Goal: Task Accomplishment & Management: Complete application form

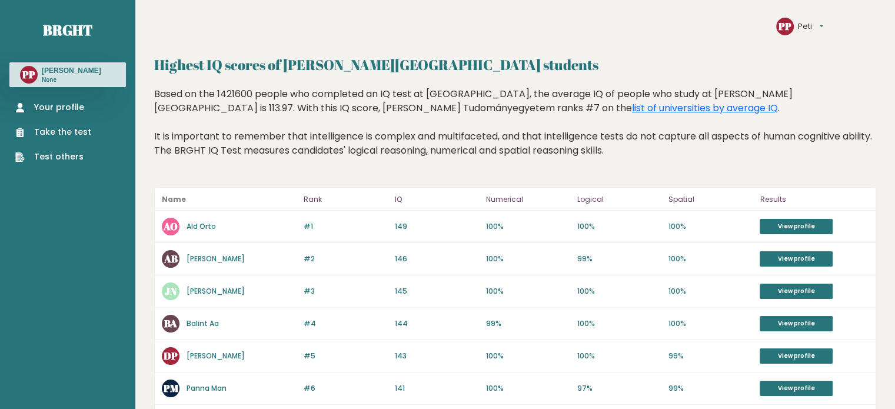
click at [60, 129] on link "Take the test" at bounding box center [53, 132] width 76 height 12
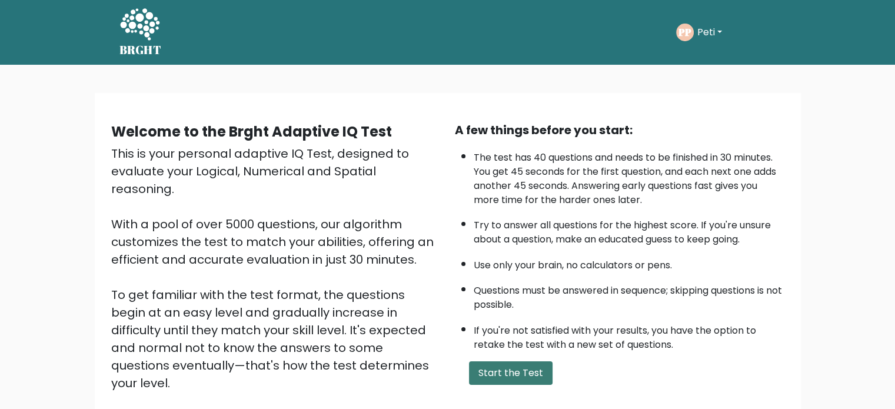
click at [491, 364] on button "Start the Test" at bounding box center [511, 373] width 84 height 24
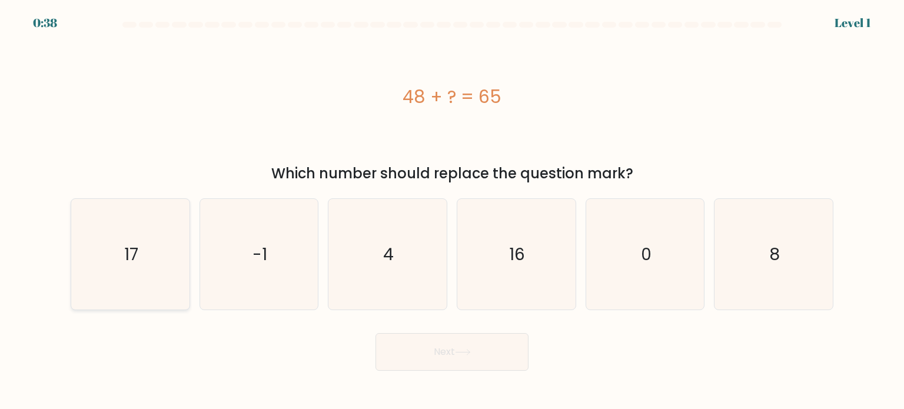
click at [179, 281] on icon "17" at bounding box center [130, 254] width 111 height 111
click at [452, 211] on input "a. 17" at bounding box center [452, 208] width 1 height 6
radio input "true"
click at [404, 341] on button "Next" at bounding box center [451, 352] width 153 height 38
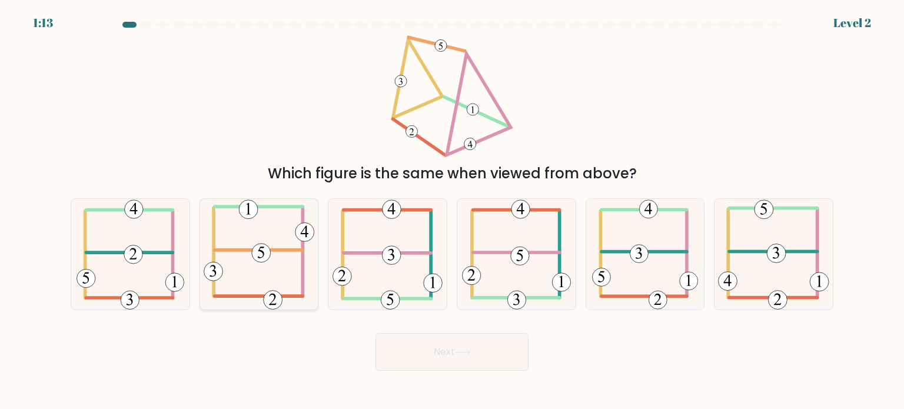
click at [274, 271] on icon at bounding box center [259, 254] width 111 height 111
click at [452, 211] on input "b." at bounding box center [452, 208] width 1 height 6
radio input "true"
click at [401, 338] on button "Next" at bounding box center [451, 352] width 153 height 38
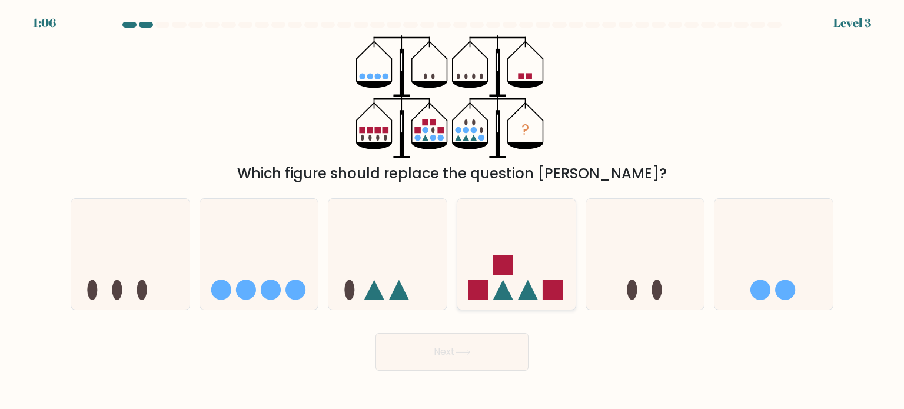
click at [503, 272] on rect at bounding box center [503, 265] width 20 height 20
click at [452, 211] on input "d." at bounding box center [452, 208] width 1 height 6
radio input "true"
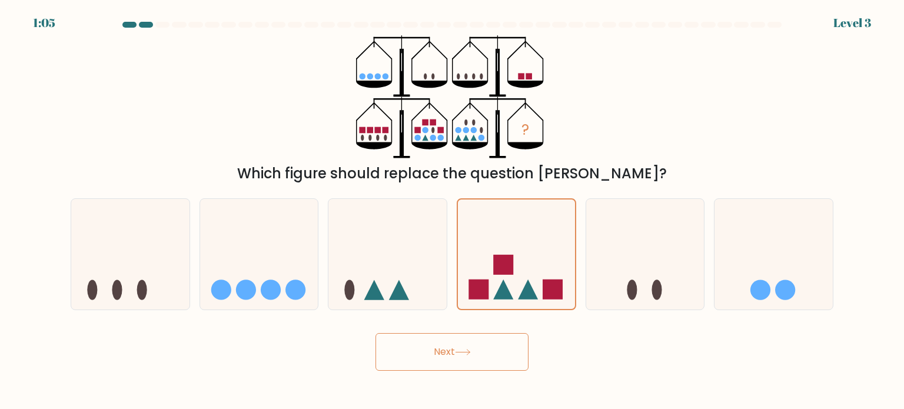
click at [468, 345] on button "Next" at bounding box center [451, 352] width 153 height 38
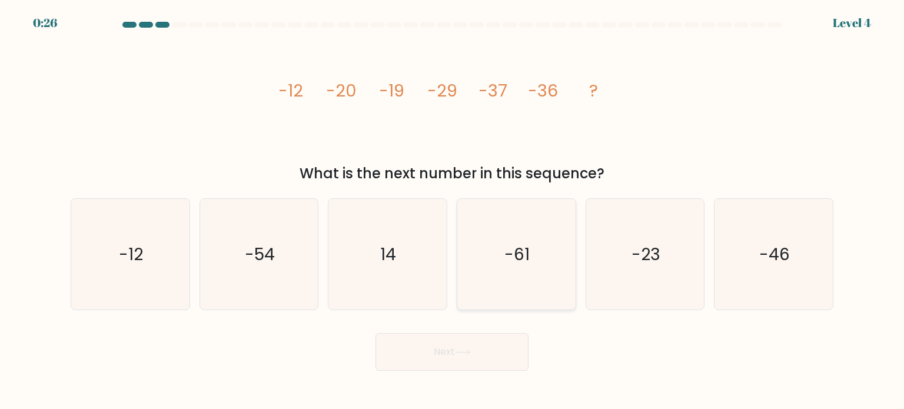
click at [508, 252] on text "-61" at bounding box center [517, 254] width 25 height 24
click at [452, 211] on input "d. -61" at bounding box center [452, 208] width 1 height 6
radio input "true"
click at [459, 353] on icon at bounding box center [463, 352] width 16 height 6
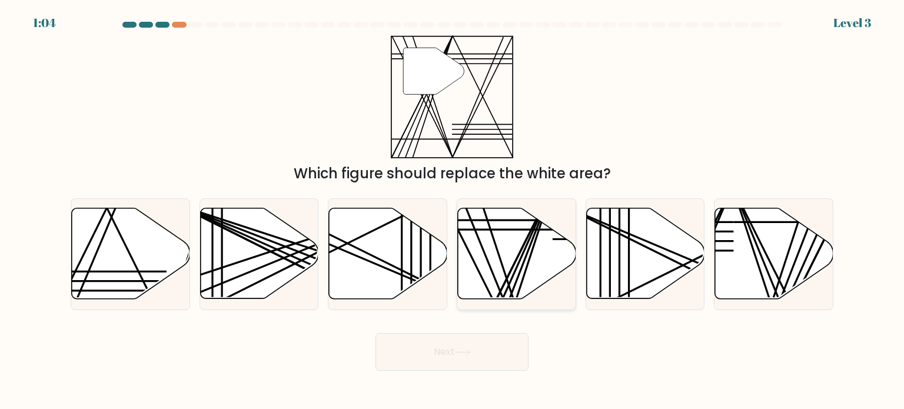
click at [527, 261] on line at bounding box center [514, 303] width 77 height 236
click at [452, 211] on input "d." at bounding box center [452, 208] width 1 height 6
radio input "true"
click at [469, 351] on icon at bounding box center [462, 351] width 14 height 5
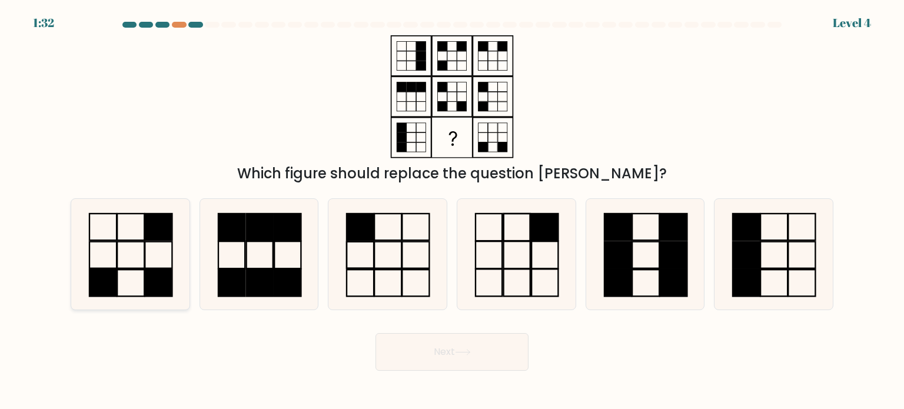
click at [151, 300] on icon at bounding box center [130, 254] width 111 height 111
click at [452, 211] on input "a." at bounding box center [452, 208] width 1 height 6
radio input "true"
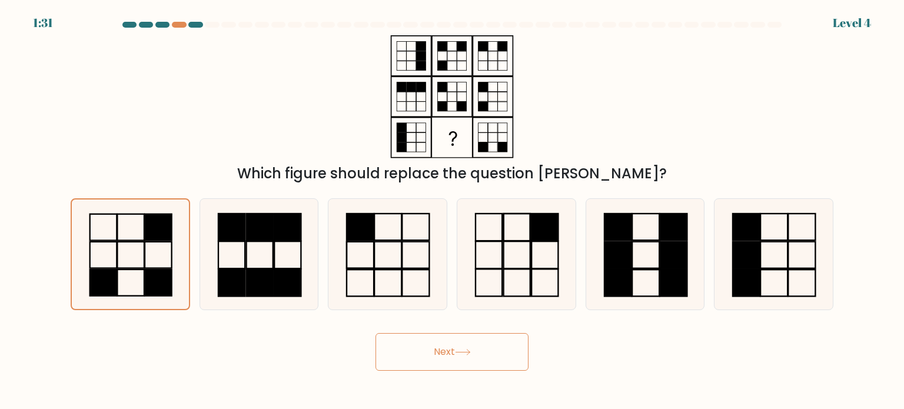
click at [414, 359] on button "Next" at bounding box center [451, 352] width 153 height 38
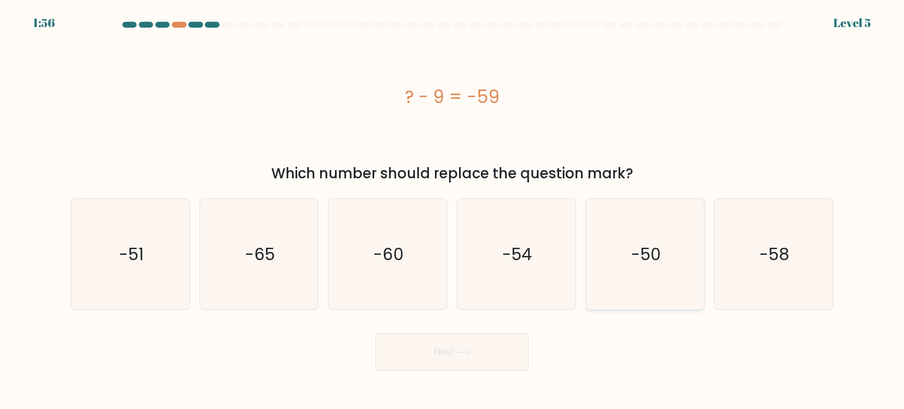
click at [654, 291] on icon "-50" at bounding box center [644, 254] width 111 height 111
click at [452, 211] on input "e. -50" at bounding box center [452, 208] width 1 height 6
radio input "true"
click at [462, 342] on button "Next" at bounding box center [451, 352] width 153 height 38
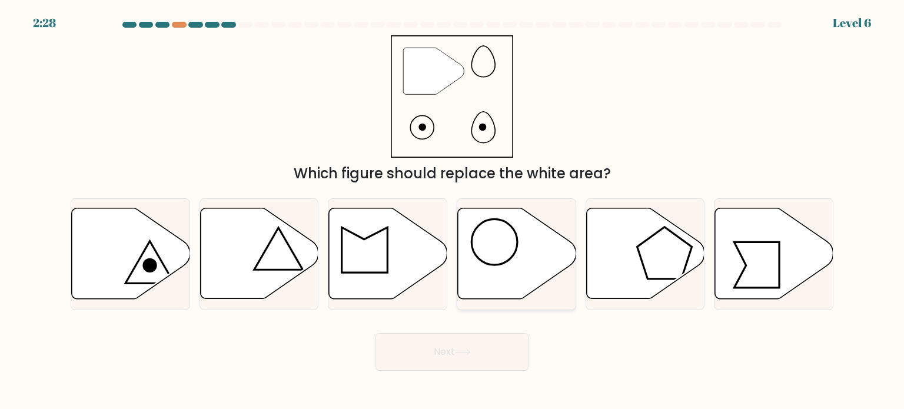
click at [515, 250] on circle at bounding box center [494, 242] width 46 height 46
click at [452, 211] on input "d." at bounding box center [452, 208] width 1 height 6
radio input "true"
click at [459, 357] on button "Next" at bounding box center [451, 352] width 153 height 38
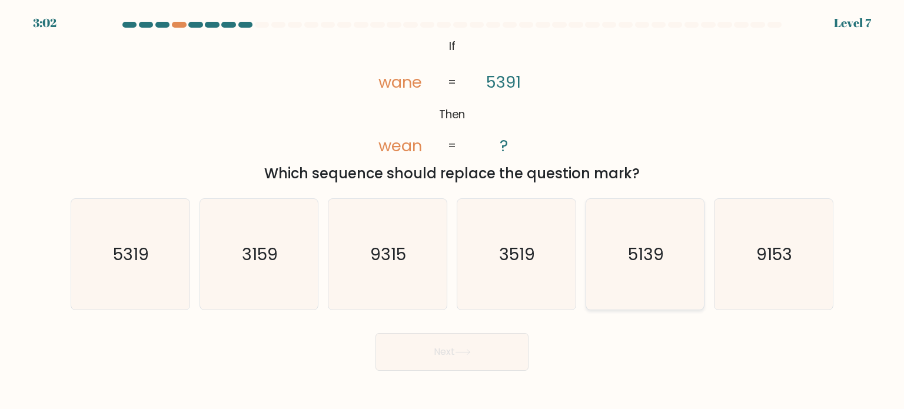
click at [607, 251] on icon "5139" at bounding box center [644, 254] width 111 height 111
click at [452, 211] on input "e. 5139" at bounding box center [452, 208] width 1 height 6
radio input "true"
click at [472, 345] on button "Next" at bounding box center [451, 352] width 153 height 38
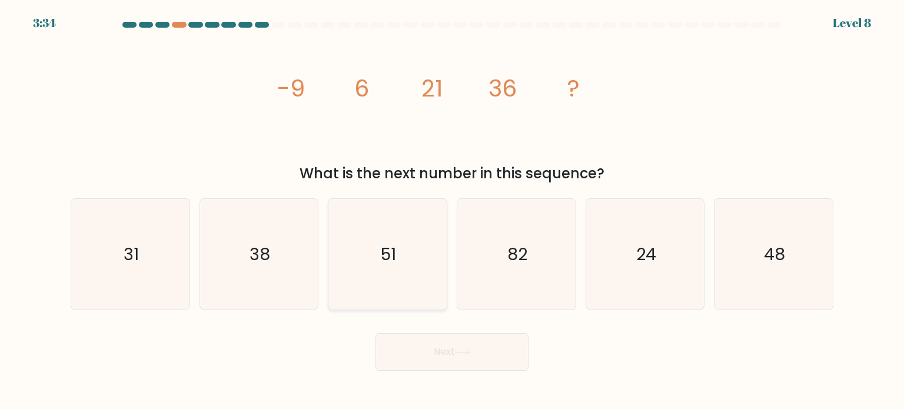
click at [369, 262] on icon "51" at bounding box center [387, 254] width 111 height 111
click at [452, 211] on input "c. 51" at bounding box center [452, 208] width 1 height 6
radio input "true"
click at [408, 352] on button "Next" at bounding box center [451, 352] width 153 height 38
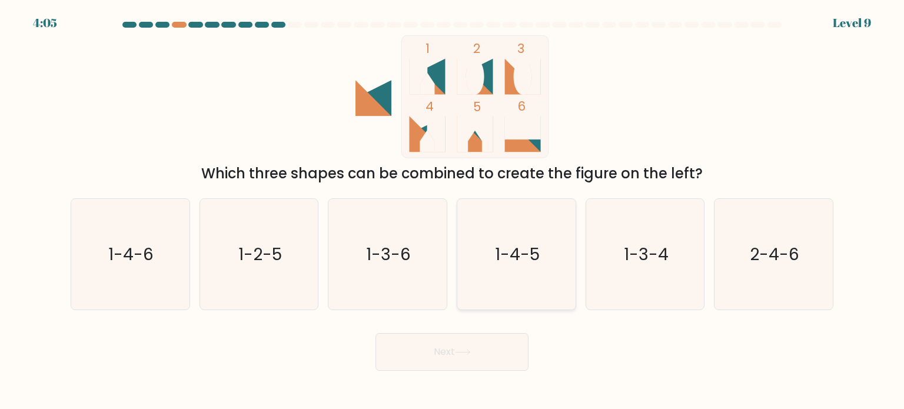
click at [499, 286] on icon "1-4-5" at bounding box center [516, 254] width 111 height 111
click at [452, 211] on input "d. 1-4-5" at bounding box center [452, 208] width 1 height 6
radio input "true"
click at [468, 342] on button "Next" at bounding box center [451, 352] width 153 height 38
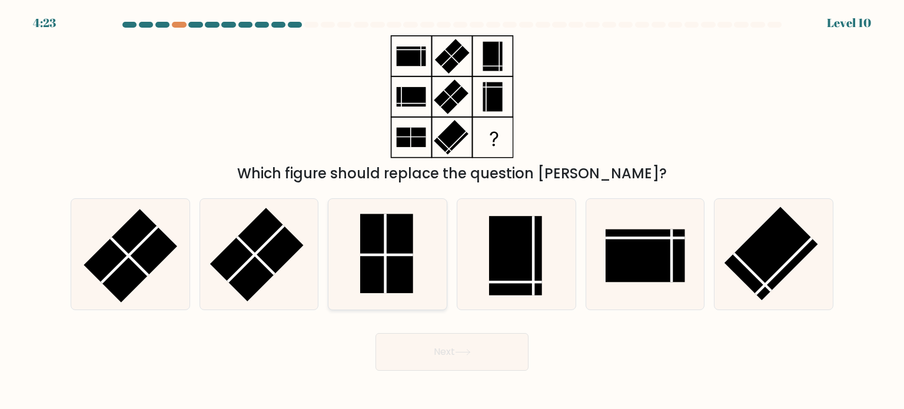
click at [371, 264] on rect at bounding box center [386, 253] width 53 height 79
click at [452, 211] on input "c." at bounding box center [452, 208] width 1 height 6
radio input "true"
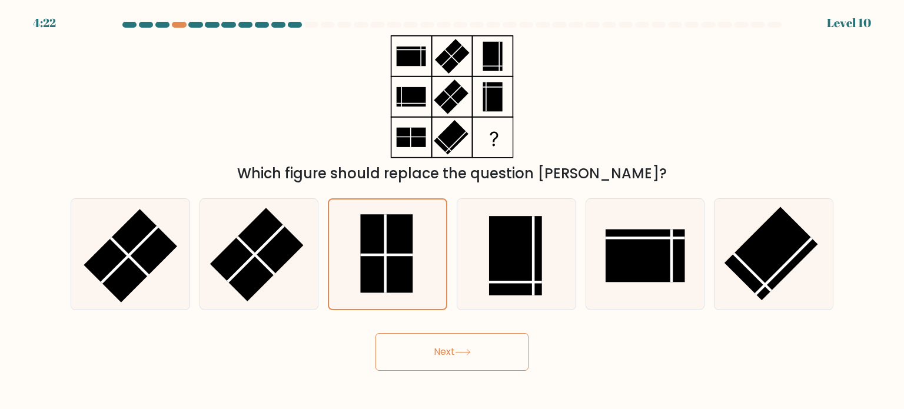
click at [416, 348] on button "Next" at bounding box center [451, 352] width 153 height 38
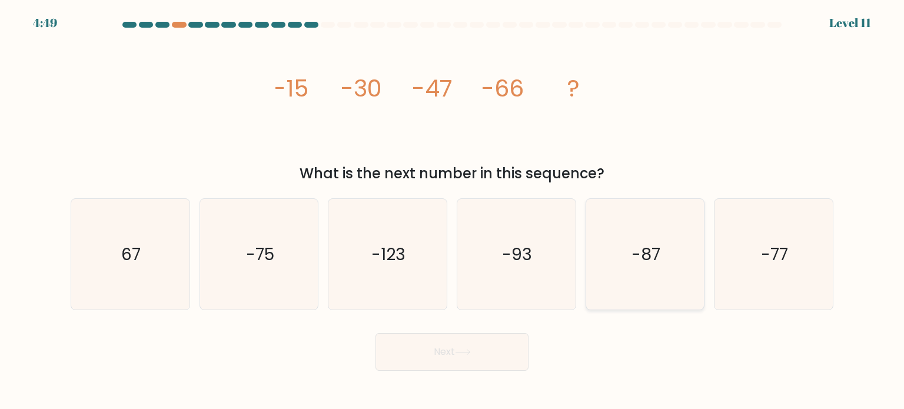
click at [649, 250] on text "-87" at bounding box center [645, 254] width 29 height 24
click at [452, 211] on input "e. -87" at bounding box center [452, 208] width 1 height 6
radio input "true"
click at [461, 348] on button "Next" at bounding box center [451, 352] width 153 height 38
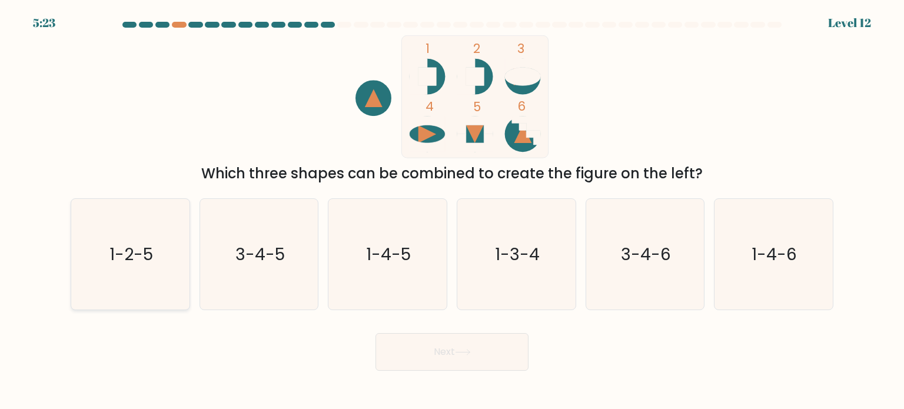
click at [144, 261] on text "1-2-5" at bounding box center [131, 254] width 44 height 24
click at [452, 211] on input "a. 1-2-5" at bounding box center [452, 208] width 1 height 6
radio input "true"
click at [425, 348] on button "Next" at bounding box center [451, 352] width 153 height 38
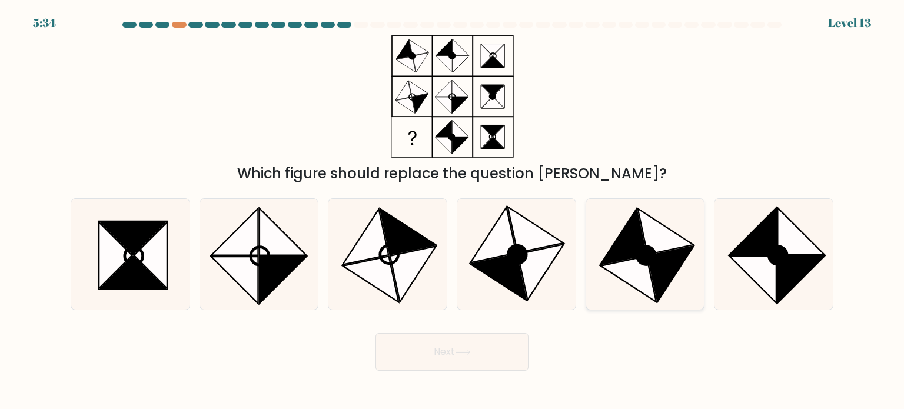
click at [614, 275] on icon at bounding box center [644, 254] width 111 height 111
click at [452, 211] on input "e." at bounding box center [452, 208] width 1 height 6
radio input "true"
click at [456, 353] on button "Next" at bounding box center [451, 352] width 153 height 38
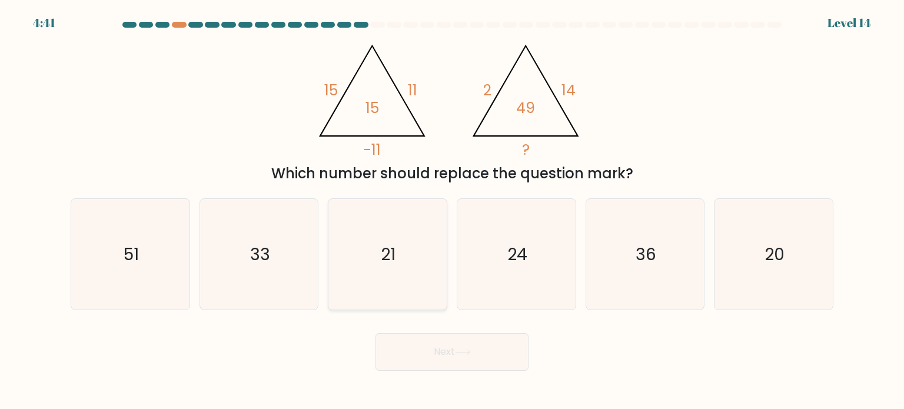
click at [392, 299] on icon "21" at bounding box center [387, 254] width 111 height 111
click at [452, 211] on input "c. 21" at bounding box center [452, 208] width 1 height 6
radio input "true"
click at [409, 343] on button "Next" at bounding box center [451, 352] width 153 height 38
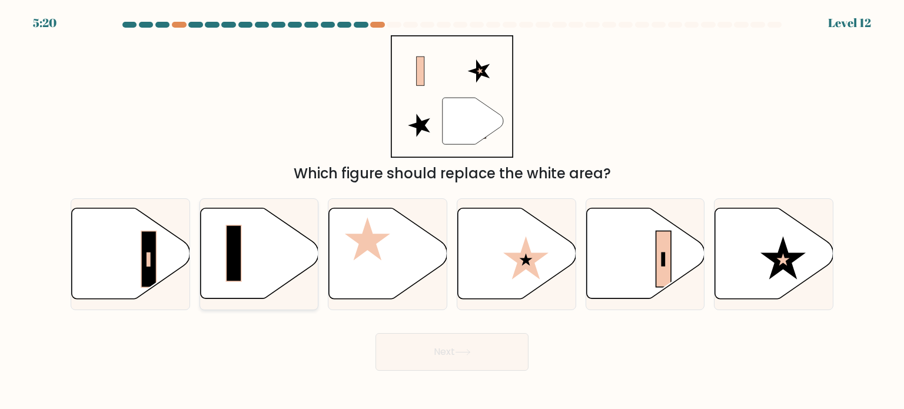
click at [219, 273] on icon at bounding box center [259, 253] width 118 height 91
click at [452, 211] on input "b." at bounding box center [452, 208] width 1 height 6
radio input "true"
click at [399, 346] on button "Next" at bounding box center [451, 352] width 153 height 38
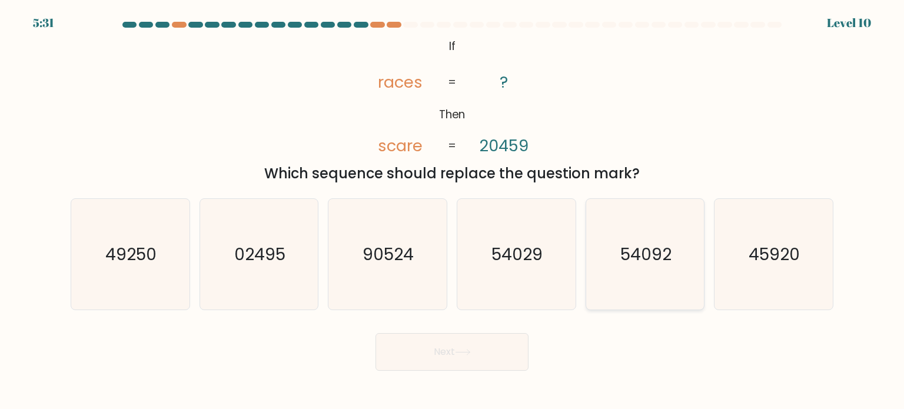
click at [612, 294] on icon "54092" at bounding box center [644, 254] width 111 height 111
click at [452, 211] on input "e. 54092" at bounding box center [452, 208] width 1 height 6
radio input "true"
click at [458, 356] on button "Next" at bounding box center [451, 352] width 153 height 38
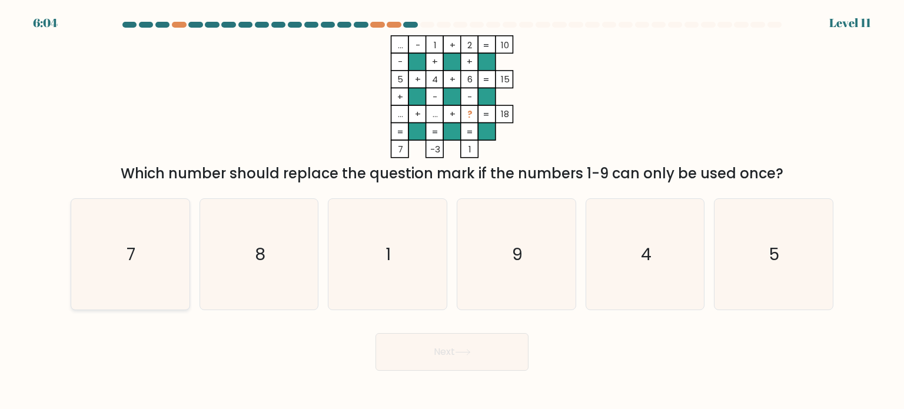
click at [181, 289] on icon "7" at bounding box center [130, 254] width 111 height 111
click at [452, 211] on input "a. 7" at bounding box center [452, 208] width 1 height 6
radio input "true"
click at [411, 358] on button "Next" at bounding box center [451, 352] width 153 height 38
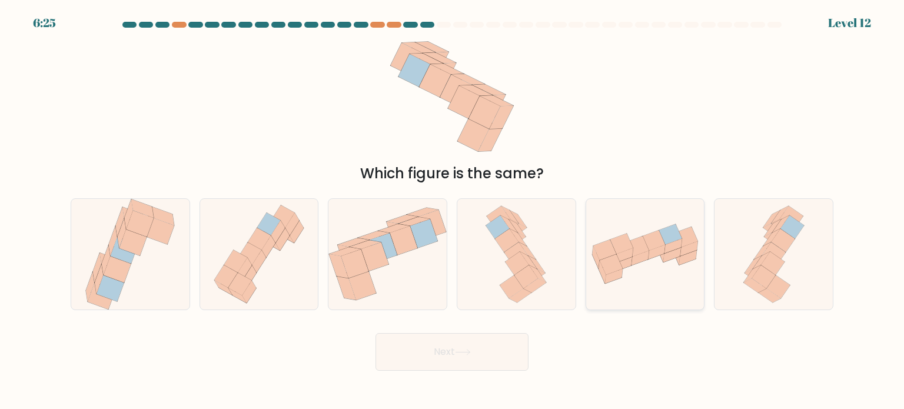
click at [660, 260] on icon at bounding box center [645, 253] width 118 height 65
click at [452, 211] on input "e." at bounding box center [452, 208] width 1 height 6
radio input "true"
click at [482, 343] on button "Next" at bounding box center [451, 352] width 153 height 38
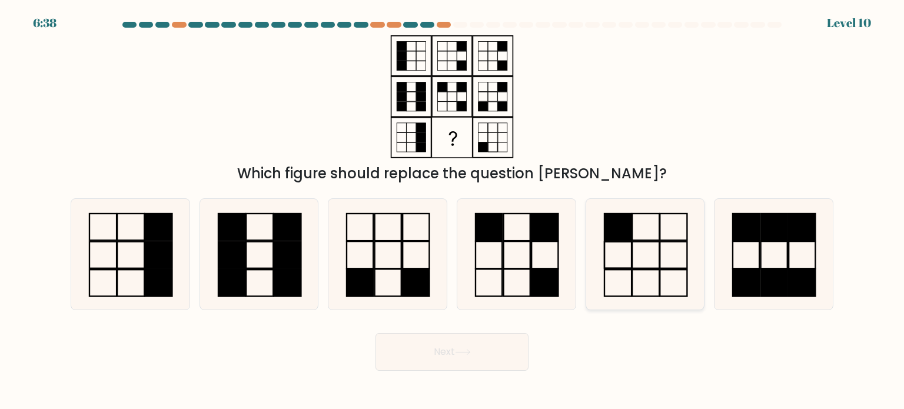
click at [632, 279] on icon at bounding box center [644, 254] width 111 height 111
click at [452, 211] on input "e." at bounding box center [452, 208] width 1 height 6
radio input "true"
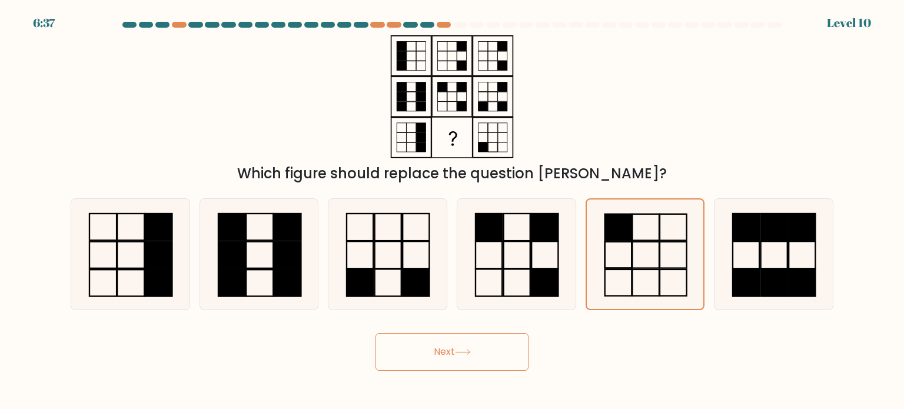
click at [475, 342] on button "Next" at bounding box center [451, 352] width 153 height 38
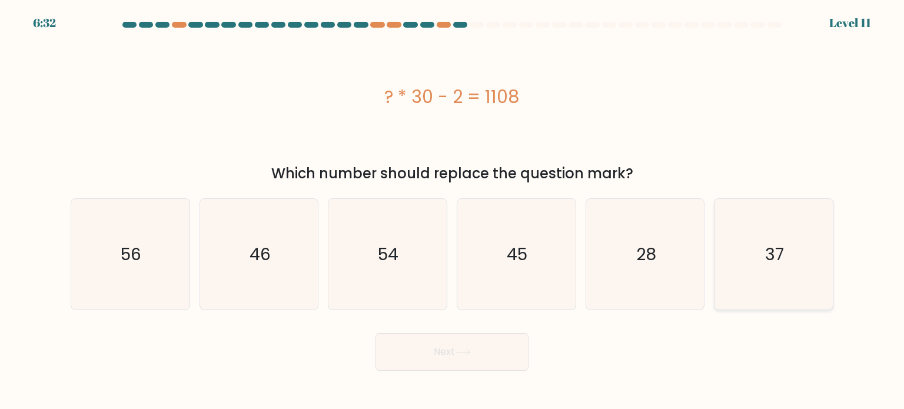
click at [777, 264] on text "37" at bounding box center [774, 254] width 19 height 24
click at [452, 211] on input "f. 37" at bounding box center [452, 208] width 1 height 6
radio input "true"
click at [508, 352] on button "Next" at bounding box center [451, 352] width 153 height 38
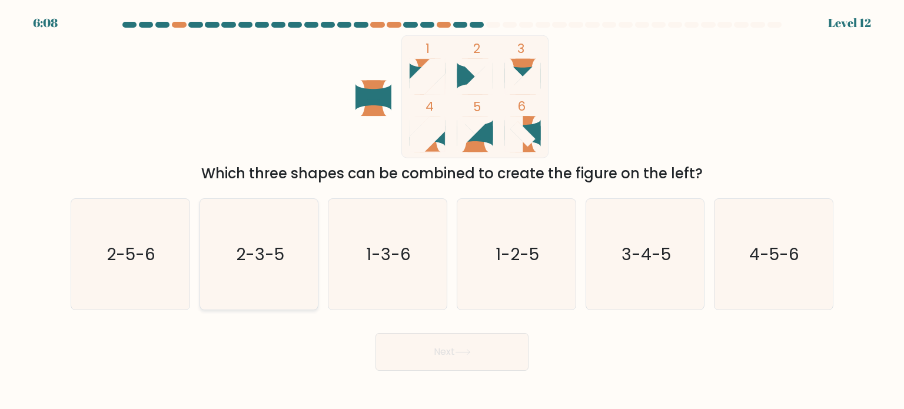
click at [256, 246] on text "2-3-5" at bounding box center [260, 254] width 48 height 24
click at [452, 211] on input "b. 2-3-5" at bounding box center [452, 208] width 1 height 6
radio input "true"
click at [461, 355] on icon at bounding box center [463, 352] width 16 height 6
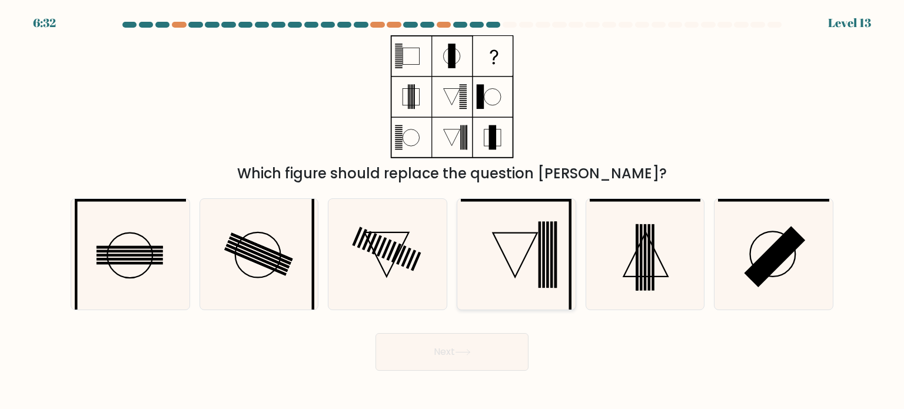
click at [509, 265] on icon at bounding box center [515, 254] width 44 height 44
click at [452, 211] on input "d." at bounding box center [452, 208] width 1 height 6
radio input "true"
click at [459, 361] on button "Next" at bounding box center [451, 352] width 153 height 38
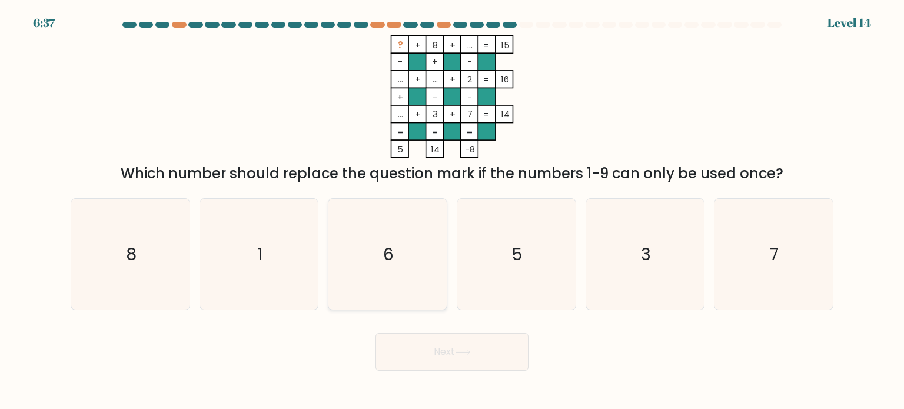
click at [382, 279] on icon "6" at bounding box center [387, 254] width 111 height 111
click at [452, 211] on input "c. 6" at bounding box center [452, 208] width 1 height 6
radio input "true"
click at [416, 348] on button "Next" at bounding box center [451, 352] width 153 height 38
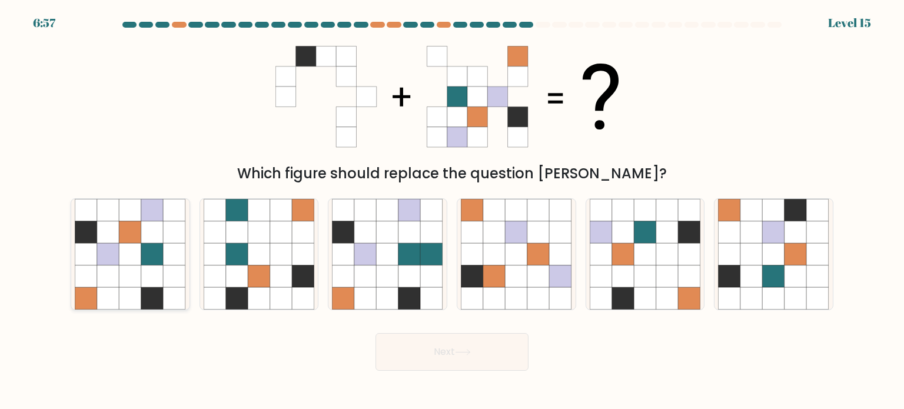
click at [104, 254] on icon at bounding box center [108, 254] width 22 height 22
click at [452, 211] on input "a." at bounding box center [452, 208] width 1 height 6
radio input "true"
click at [400, 349] on button "Next" at bounding box center [451, 352] width 153 height 38
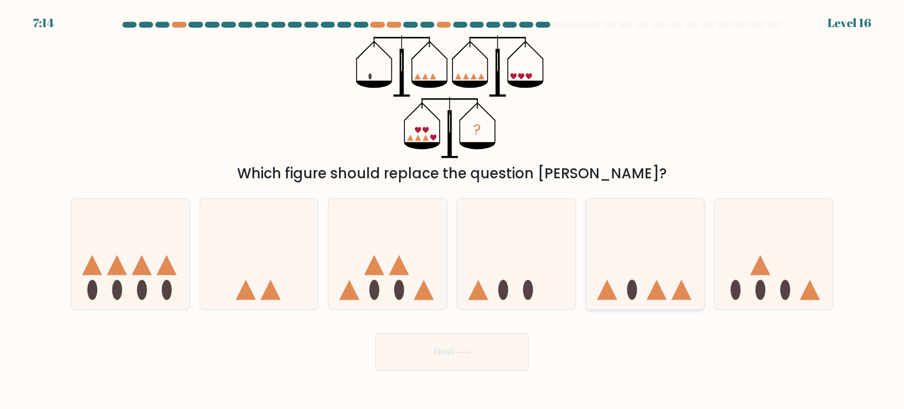
click at [671, 288] on icon at bounding box center [645, 254] width 118 height 98
click at [452, 211] on input "e." at bounding box center [452, 208] width 1 height 6
radio input "true"
click at [502, 345] on button "Next" at bounding box center [451, 352] width 153 height 38
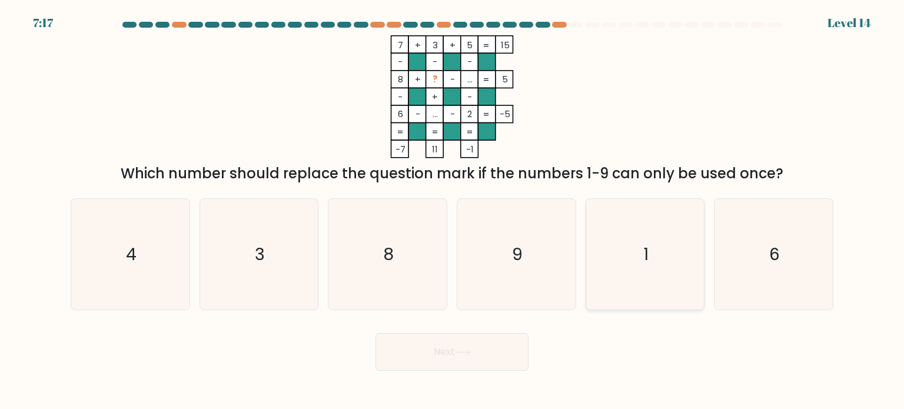
click at [652, 248] on icon "1" at bounding box center [644, 254] width 111 height 111
click at [452, 211] on input "e. 1" at bounding box center [452, 208] width 1 height 6
radio input "true"
click at [459, 362] on button "Next" at bounding box center [451, 352] width 153 height 38
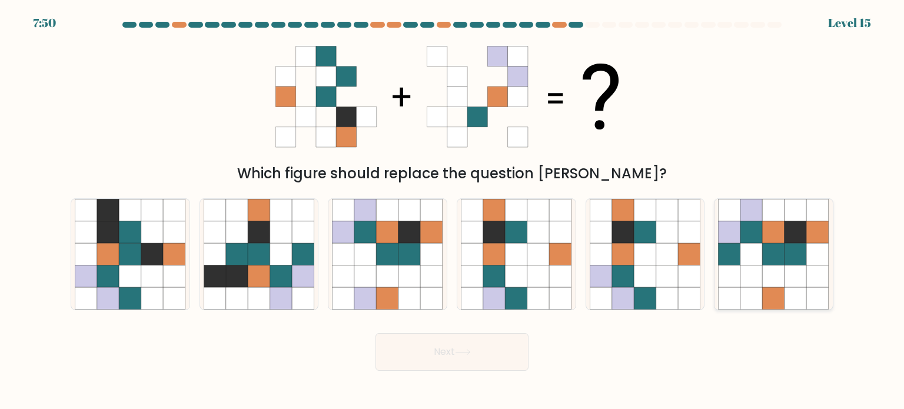
click at [809, 256] on icon at bounding box center [818, 254] width 22 height 22
click at [452, 211] on input "f." at bounding box center [452, 208] width 1 height 6
radio input "true"
click at [494, 347] on button "Next" at bounding box center [451, 352] width 153 height 38
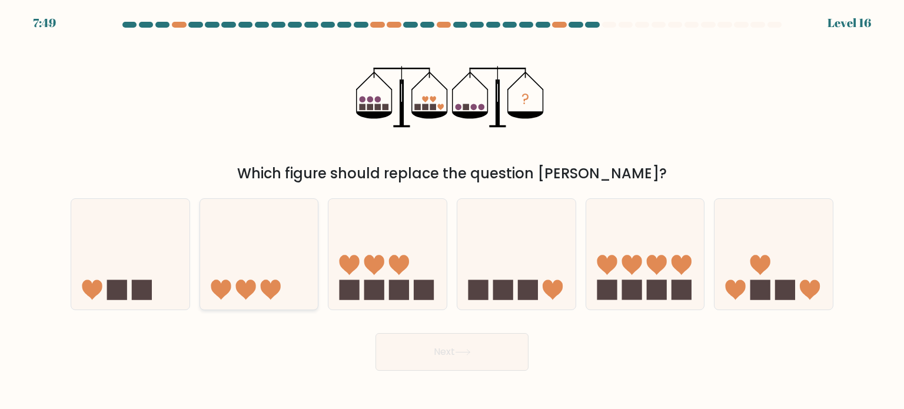
click at [254, 256] on icon at bounding box center [259, 254] width 118 height 98
click at [452, 211] on input "b." at bounding box center [452, 208] width 1 height 6
radio input "true"
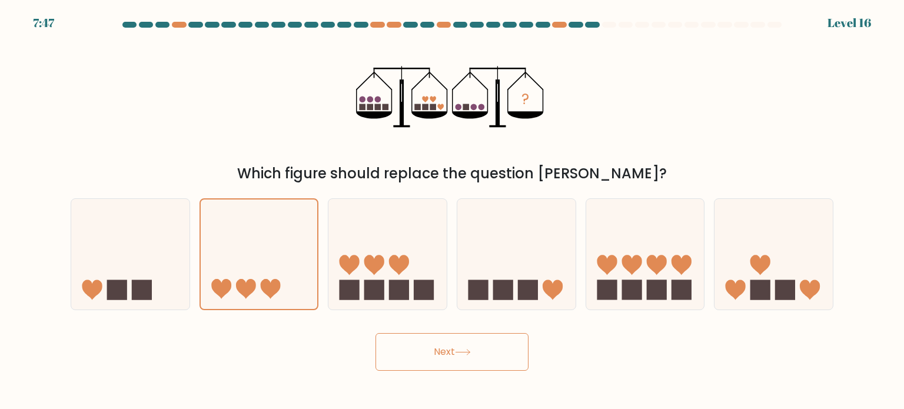
click at [415, 341] on button "Next" at bounding box center [451, 352] width 153 height 38
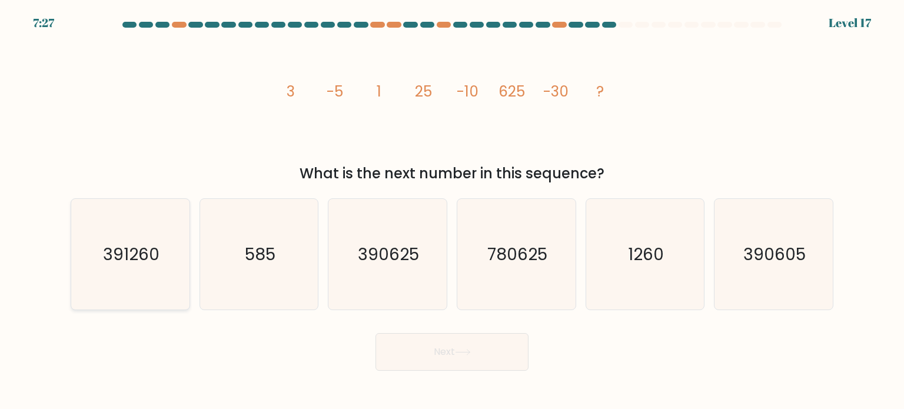
click at [73, 237] on div "391260" at bounding box center [130, 254] width 119 height 112
click at [452, 211] on input "a. 391260" at bounding box center [452, 208] width 1 height 6
radio input "true"
click at [430, 346] on button "Next" at bounding box center [451, 352] width 153 height 38
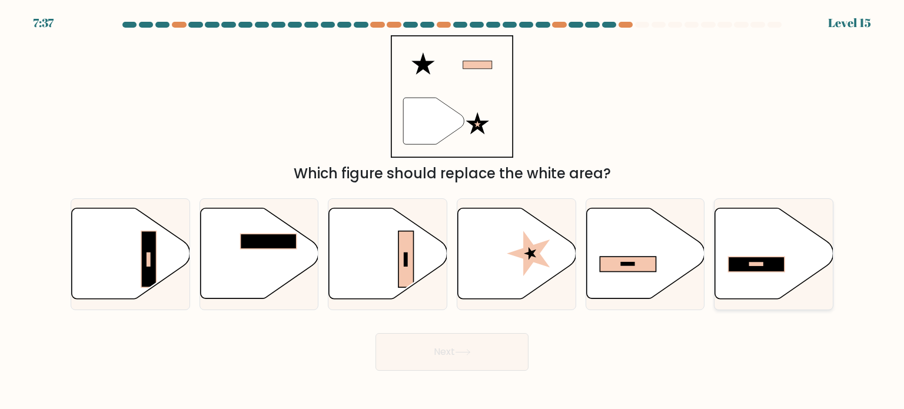
click at [753, 270] on rect at bounding box center [756, 264] width 56 height 15
click at [452, 211] on input "f." at bounding box center [452, 208] width 1 height 6
radio input "true"
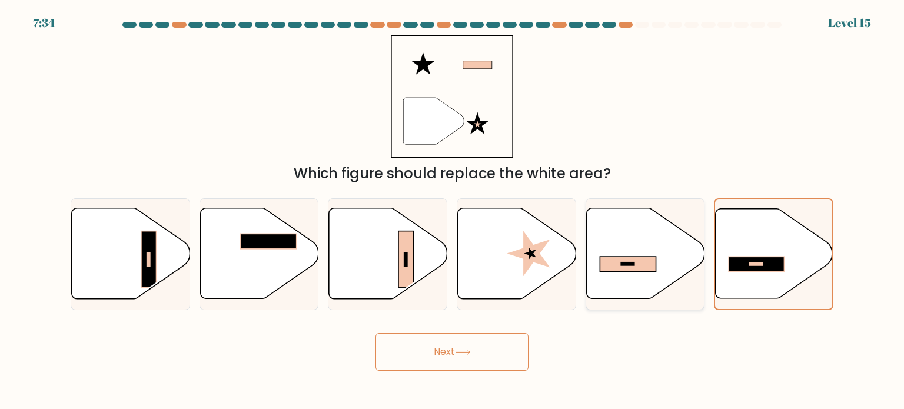
click at [651, 281] on icon at bounding box center [645, 253] width 118 height 91
click at [452, 211] on input "e." at bounding box center [452, 208] width 1 height 6
radio input "true"
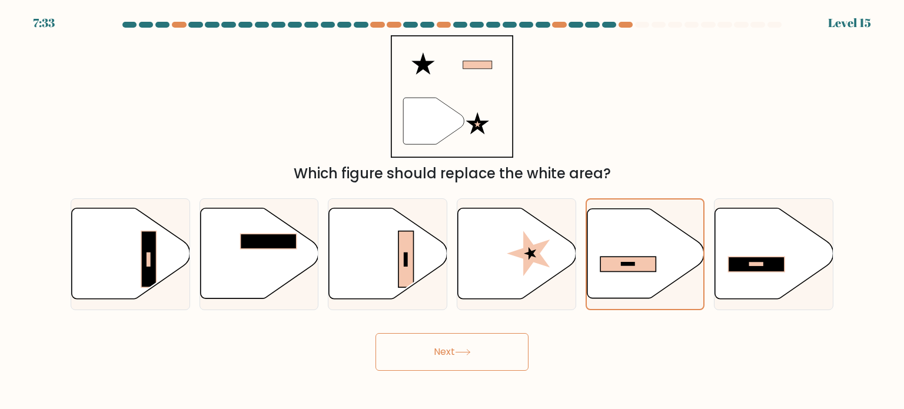
click at [481, 356] on button "Next" at bounding box center [451, 352] width 153 height 38
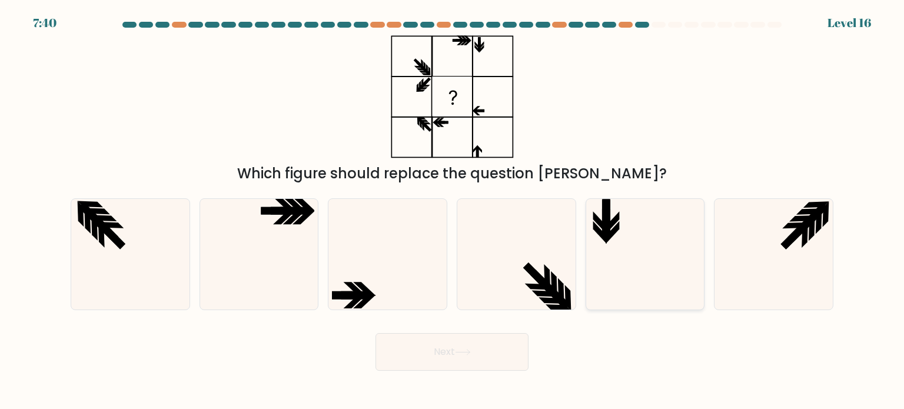
click at [652, 232] on icon at bounding box center [644, 254] width 111 height 111
click at [452, 211] on input "e." at bounding box center [452, 208] width 1 height 6
radio input "true"
click at [503, 365] on button "Next" at bounding box center [451, 352] width 153 height 38
click at [492, 358] on button "Next" at bounding box center [451, 352] width 153 height 38
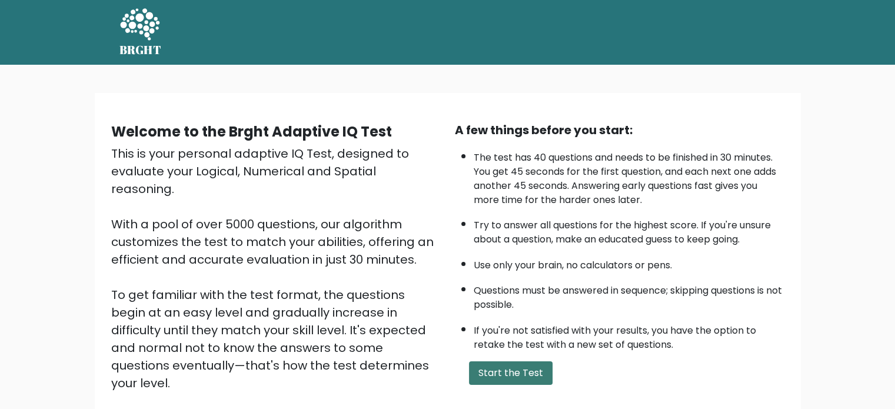
click at [523, 362] on button "Start the Test" at bounding box center [511, 373] width 84 height 24
click at [530, 367] on button "Start the Test" at bounding box center [511, 373] width 84 height 24
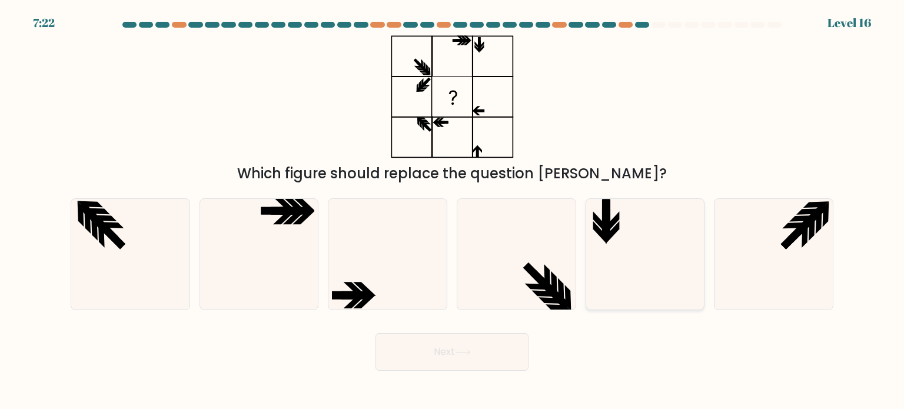
click at [622, 254] on icon at bounding box center [644, 254] width 111 height 111
click at [452, 211] on input "e." at bounding box center [452, 208] width 1 height 6
radio input "true"
click at [471, 344] on button "Next" at bounding box center [451, 352] width 153 height 38
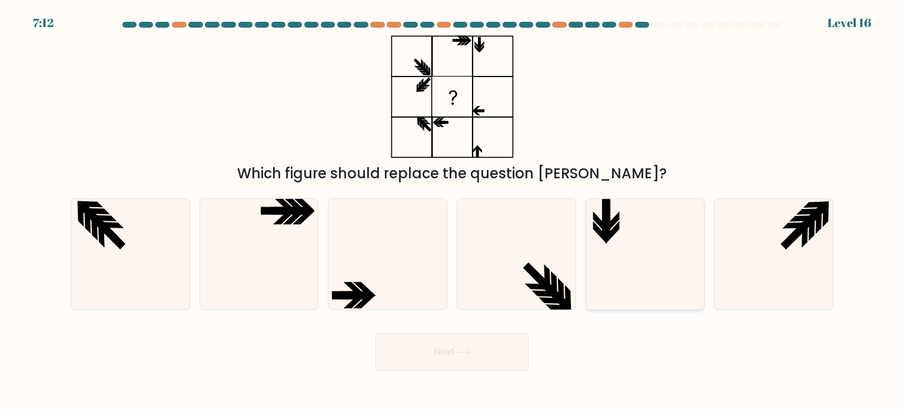
click at [616, 291] on icon at bounding box center [644, 254] width 111 height 111
click at [452, 211] on input "e." at bounding box center [452, 208] width 1 height 6
radio input "true"
click at [483, 364] on button "Next" at bounding box center [451, 352] width 153 height 38
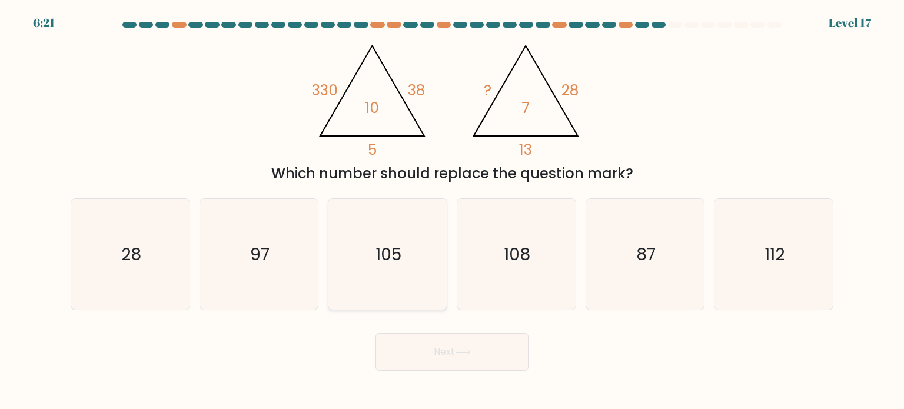
click at [393, 266] on icon "105" at bounding box center [387, 254] width 111 height 111
click at [452, 211] on input "c. 105" at bounding box center [452, 208] width 1 height 6
radio input "true"
click at [405, 340] on button "Next" at bounding box center [451, 352] width 153 height 38
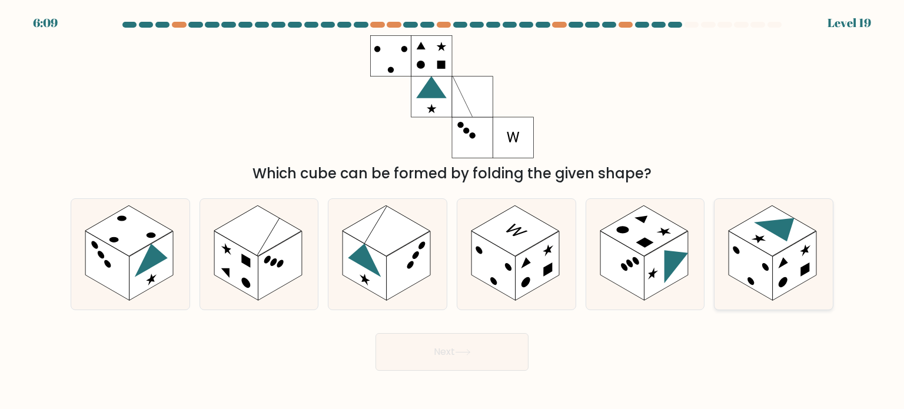
click at [757, 267] on rect at bounding box center [750, 265] width 44 height 69
click at [452, 211] on input "f." at bounding box center [452, 208] width 1 height 6
radio input "true"
click at [499, 352] on button "Next" at bounding box center [451, 352] width 153 height 38
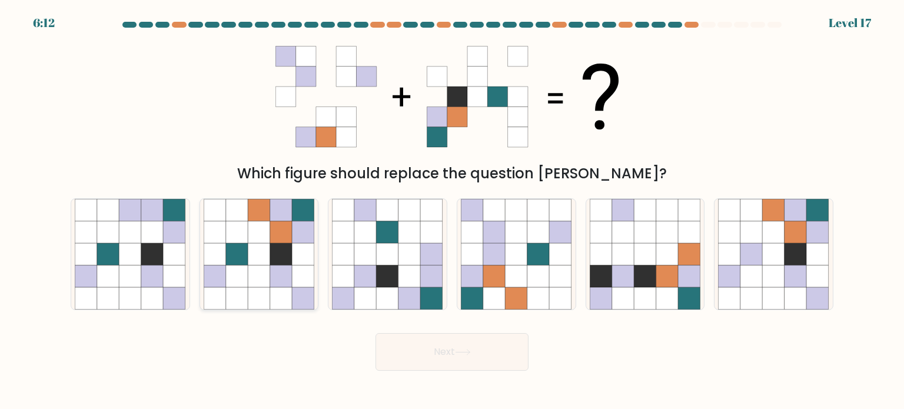
click at [266, 292] on icon at bounding box center [259, 298] width 22 height 22
click at [452, 211] on input "b." at bounding box center [452, 208] width 1 height 6
radio input "true"
click at [446, 367] on button "Next" at bounding box center [451, 352] width 153 height 38
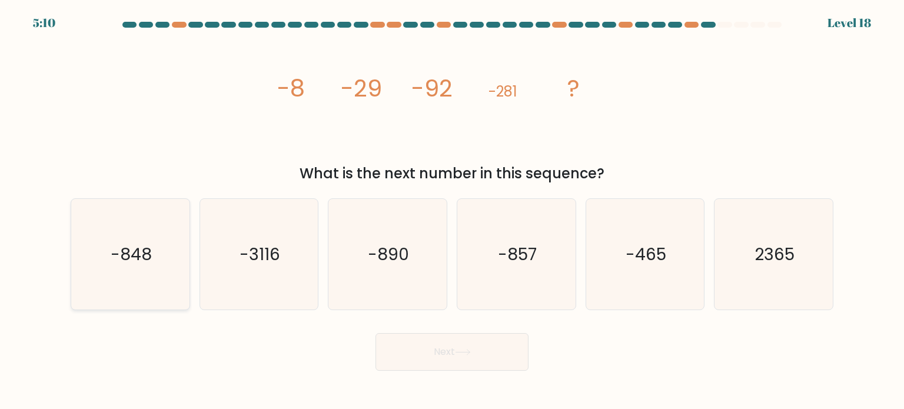
click at [143, 280] on icon "-848" at bounding box center [130, 254] width 111 height 111
click at [452, 211] on input "a. -848" at bounding box center [452, 208] width 1 height 6
radio input "true"
click at [416, 352] on button "Next" at bounding box center [451, 352] width 153 height 38
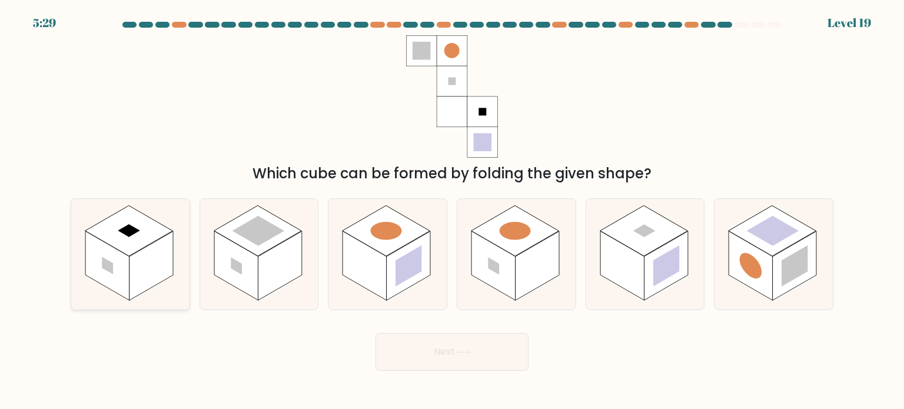
click at [145, 268] on rect at bounding box center [151, 265] width 44 height 69
click at [452, 211] on input "a." at bounding box center [452, 208] width 1 height 6
radio input "true"
click at [398, 341] on button "Next" at bounding box center [451, 352] width 153 height 38
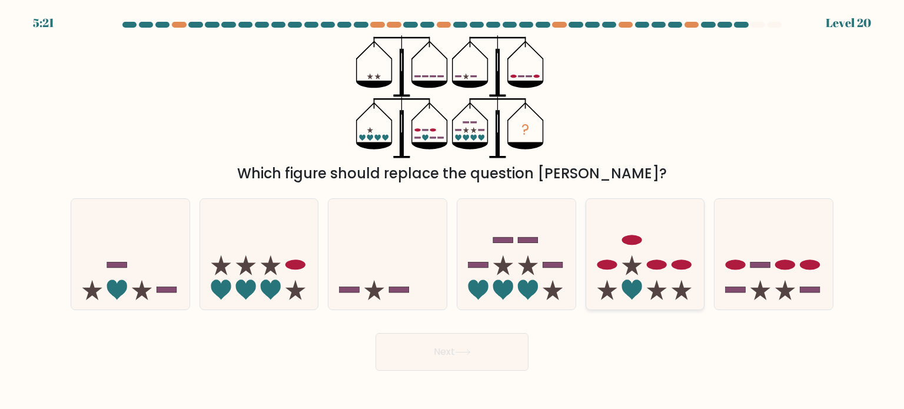
click at [640, 261] on icon at bounding box center [645, 254] width 118 height 98
click at [452, 211] on input "e." at bounding box center [452, 208] width 1 height 6
radio input "true"
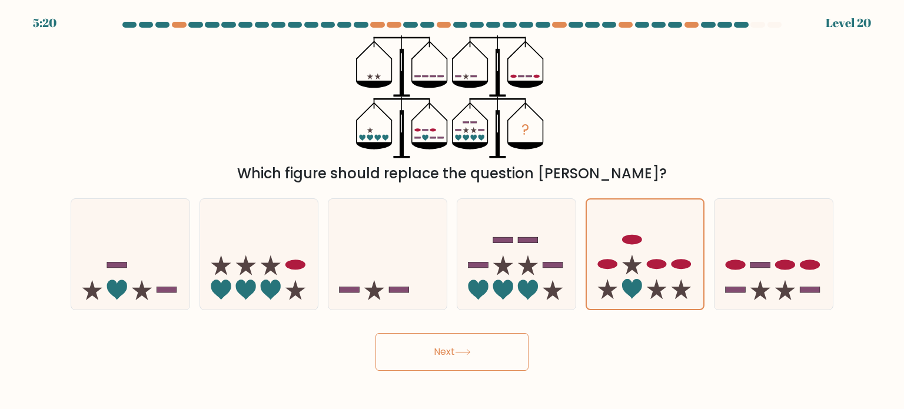
click at [433, 358] on button "Next" at bounding box center [451, 352] width 153 height 38
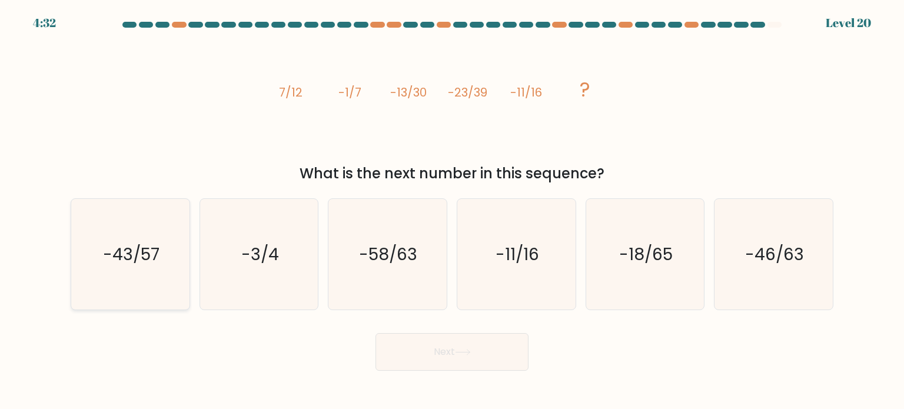
click at [152, 282] on icon "-43/57" at bounding box center [130, 254] width 111 height 111
click at [452, 211] on input "a. -43/57" at bounding box center [452, 208] width 1 height 6
radio input "true"
click at [419, 343] on button "Next" at bounding box center [451, 352] width 153 height 38
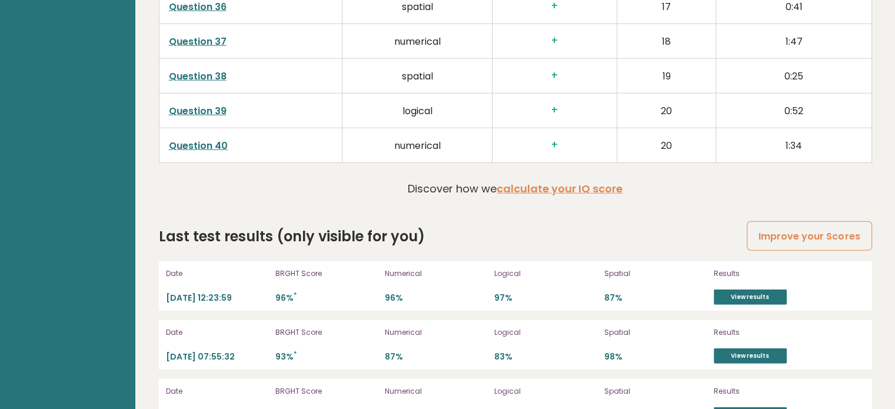
scroll to position [3156, 0]
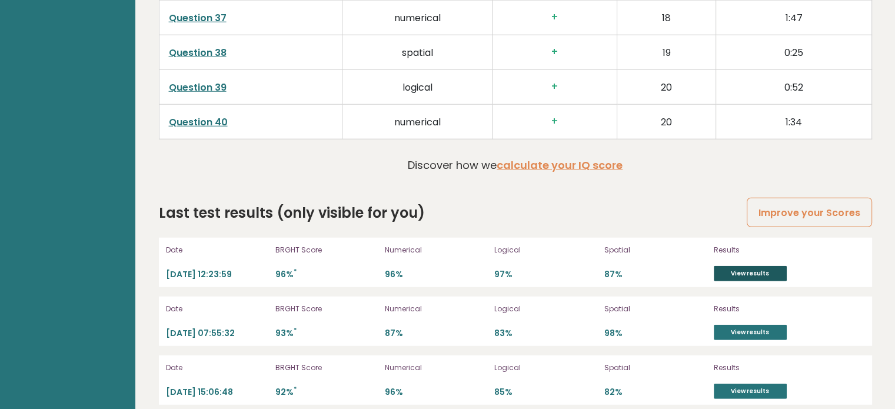
click at [756, 270] on link "View results" at bounding box center [750, 273] width 73 height 15
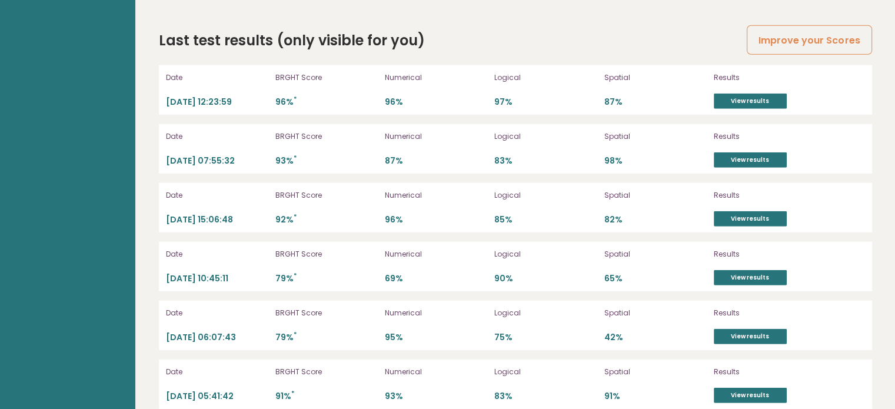
scroll to position [3290, 0]
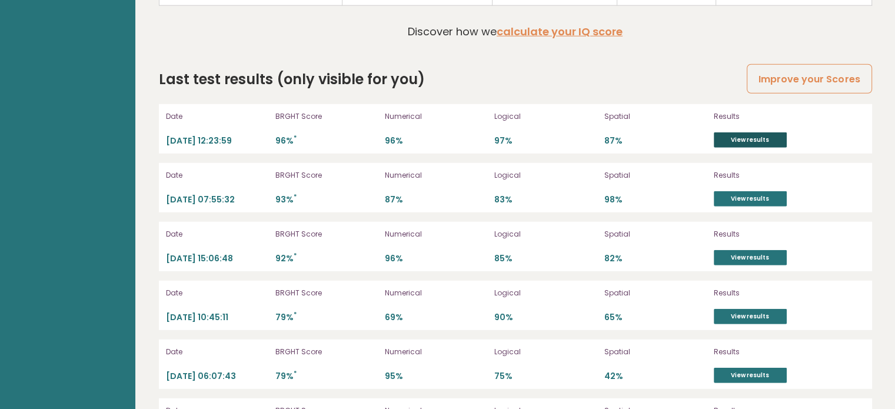
click at [744, 134] on link "View results" at bounding box center [750, 139] width 73 height 15
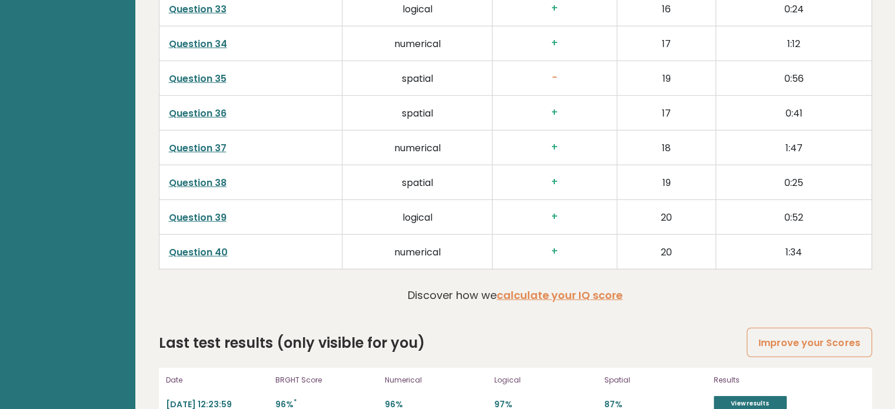
scroll to position [3046, 0]
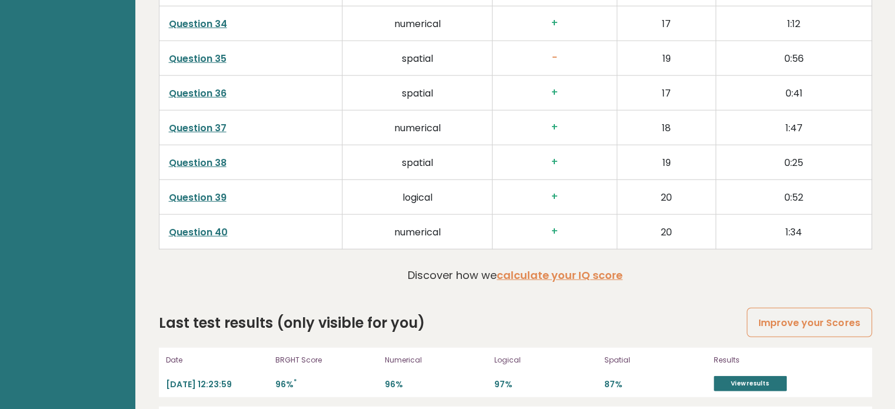
click at [191, 228] on link "Question 40" at bounding box center [198, 232] width 59 height 14
click at [181, 191] on link "Question 39" at bounding box center [198, 198] width 58 height 14
click at [187, 158] on link "Question 38" at bounding box center [198, 163] width 58 height 14
click at [186, 122] on link "Question 37" at bounding box center [198, 128] width 58 height 14
click at [180, 227] on link "Question 40" at bounding box center [198, 232] width 59 height 14
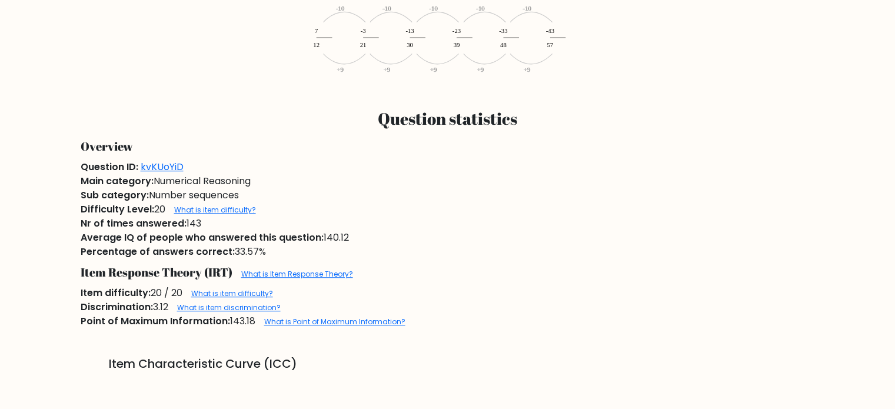
scroll to position [777, 0]
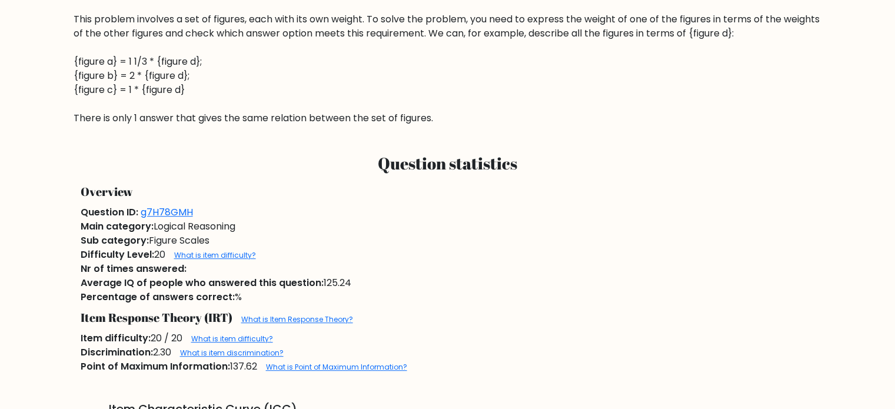
scroll to position [588, 0]
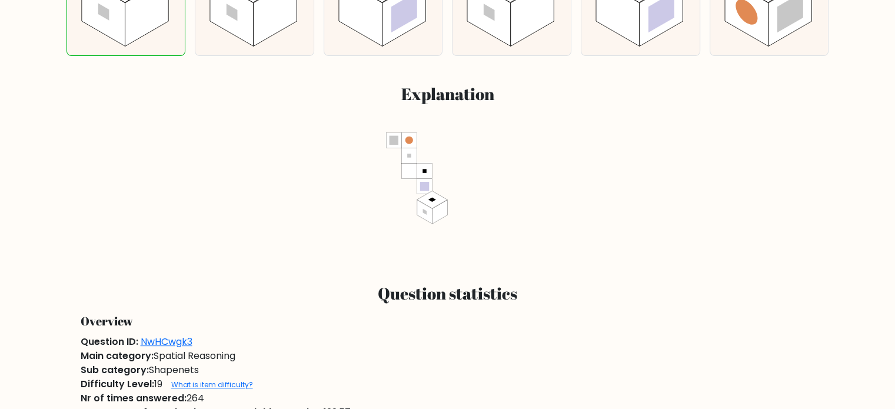
scroll to position [588, 0]
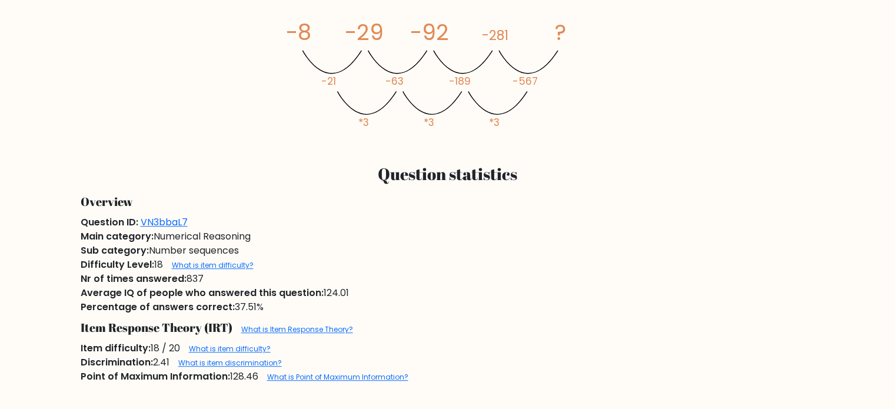
scroll to position [635, 0]
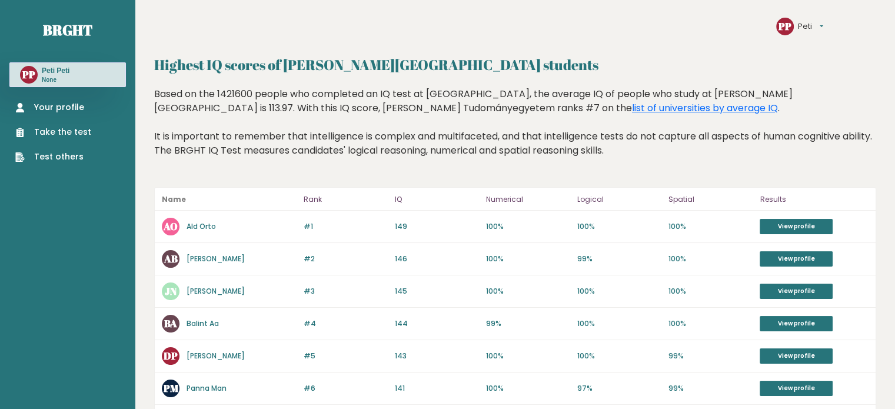
click at [58, 108] on link "Your profile" at bounding box center [53, 107] width 76 height 12
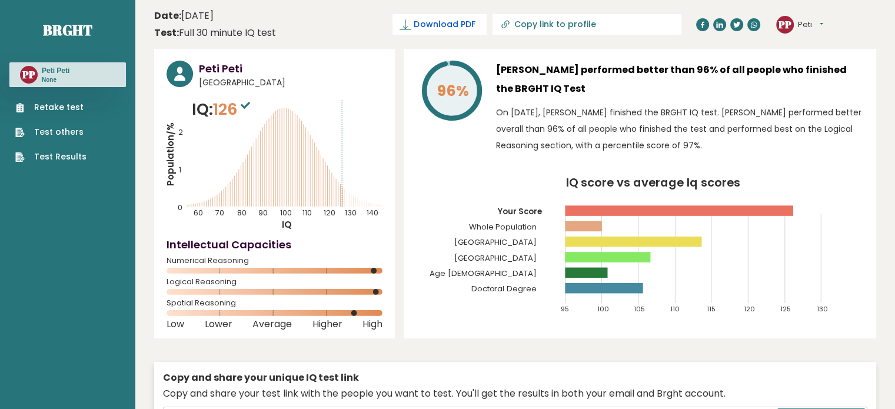
click at [475, 23] on span "Download PDF" at bounding box center [444, 24] width 61 height 12
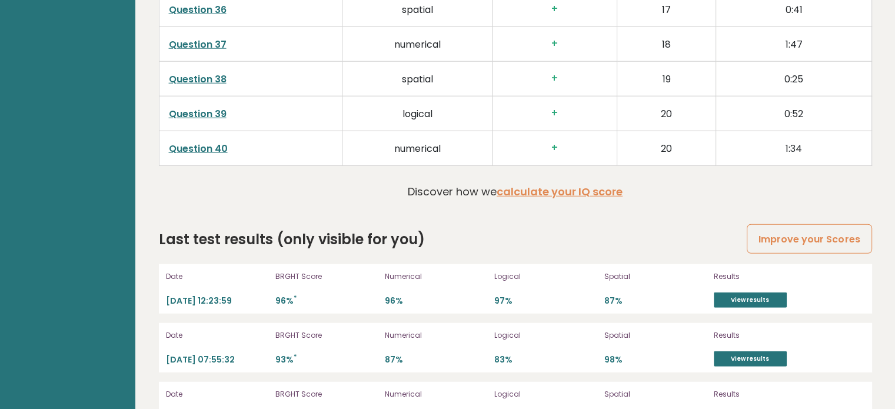
scroll to position [3153, 0]
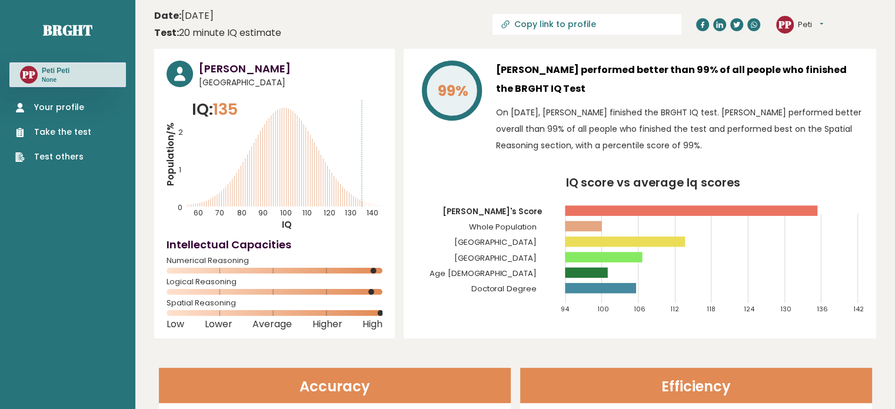
click at [65, 108] on link "Your profile" at bounding box center [53, 107] width 76 height 12
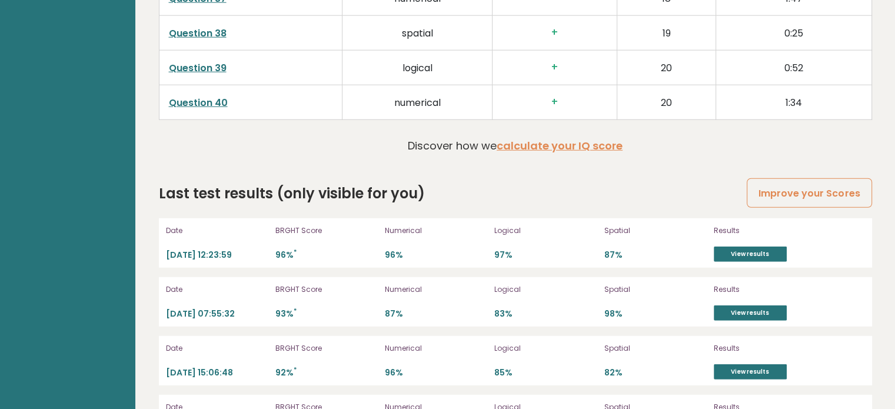
scroll to position [3177, 0]
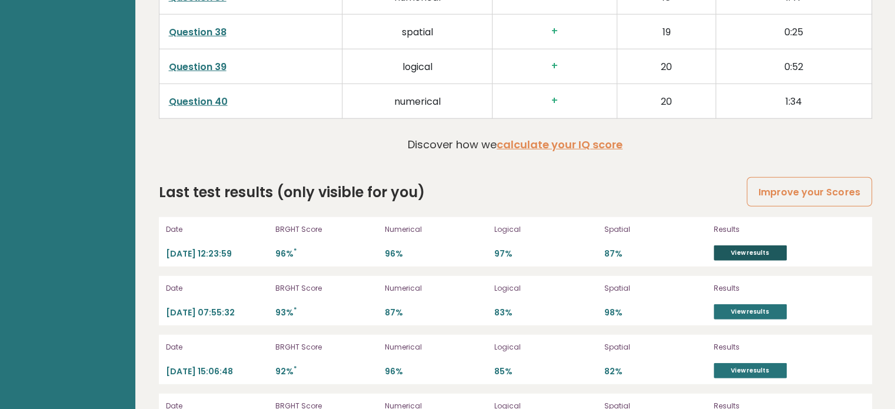
click at [743, 245] on link "View results" at bounding box center [750, 252] width 73 height 15
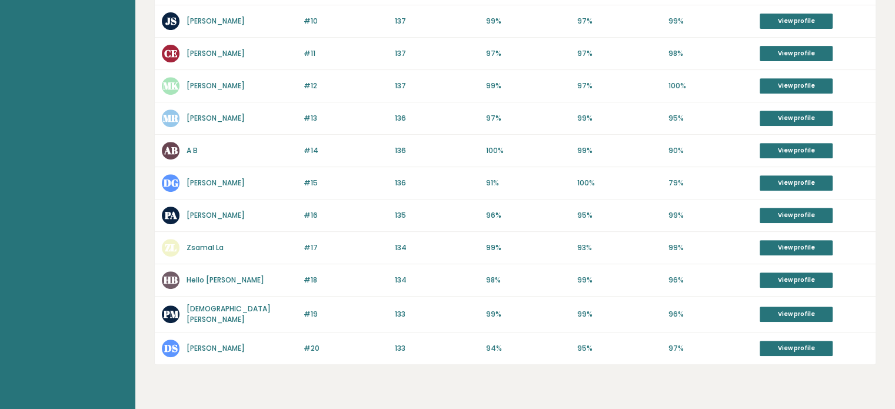
scroll to position [521, 0]
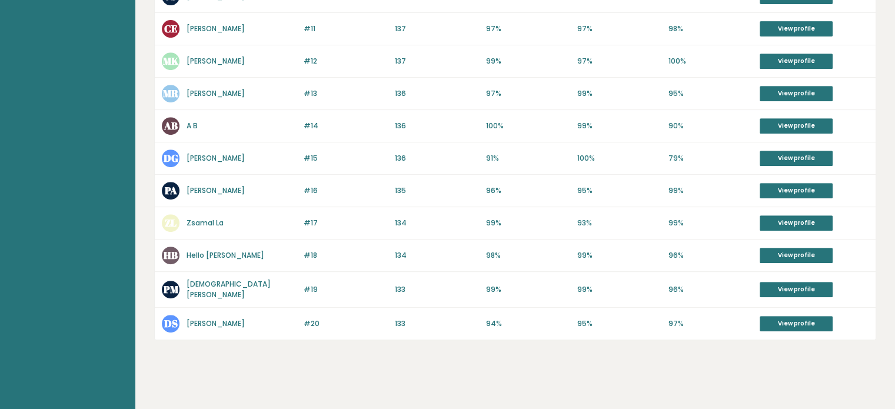
click at [199, 286] on link "[DEMOGRAPHIC_DATA][PERSON_NAME]" at bounding box center [228, 289] width 84 height 21
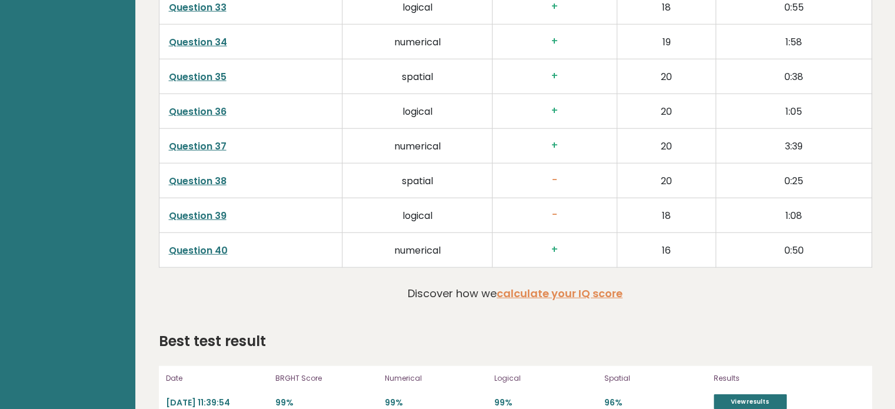
scroll to position [2971, 0]
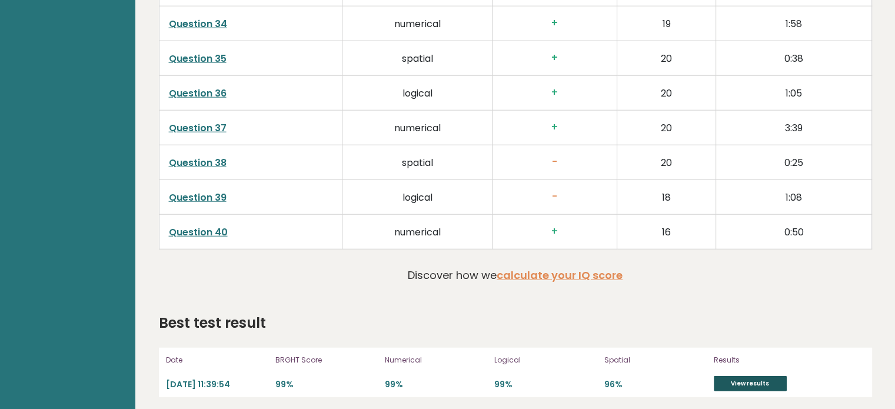
click at [753, 376] on link "View results" at bounding box center [750, 383] width 73 height 15
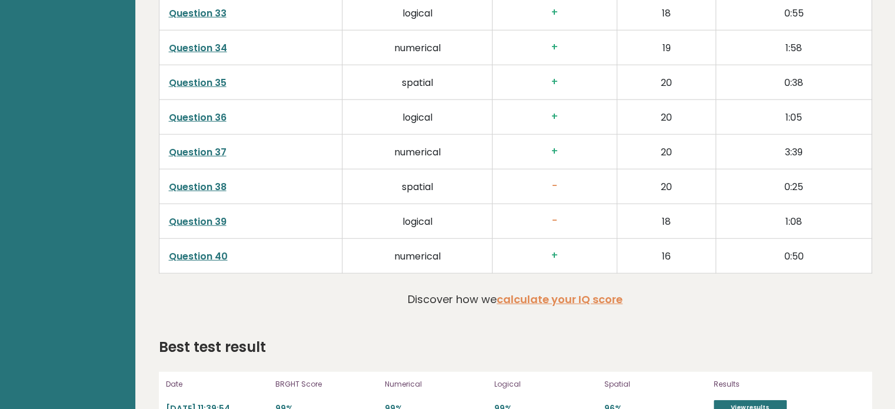
scroll to position [2948, 0]
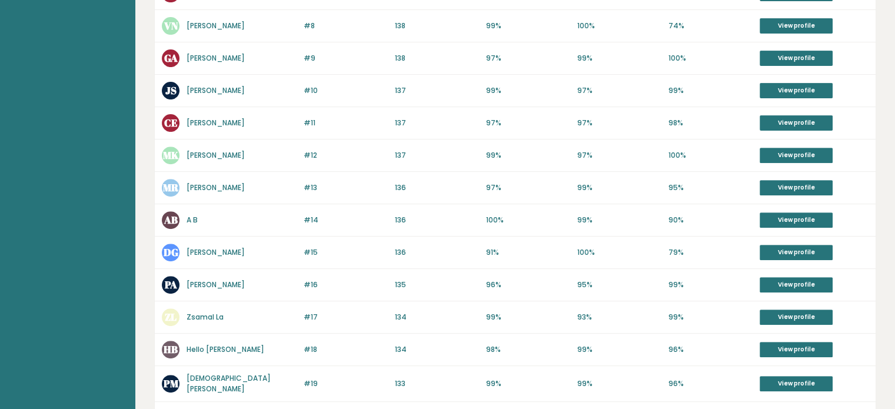
scroll to position [451, 0]
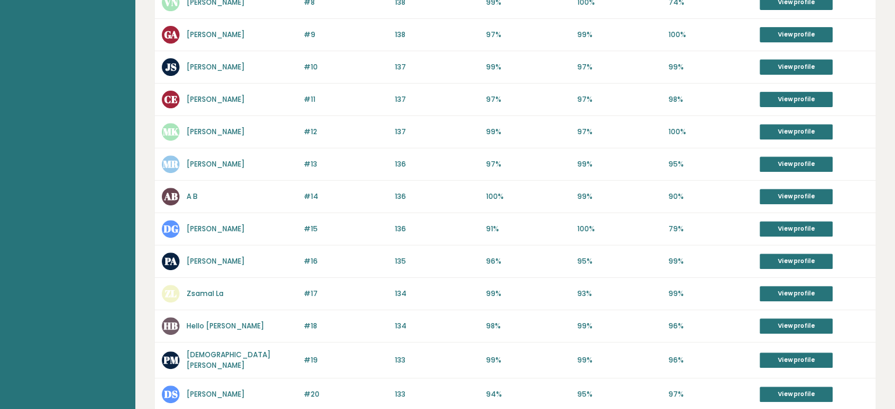
click at [203, 321] on link "Hello [PERSON_NAME]" at bounding box center [225, 326] width 78 height 10
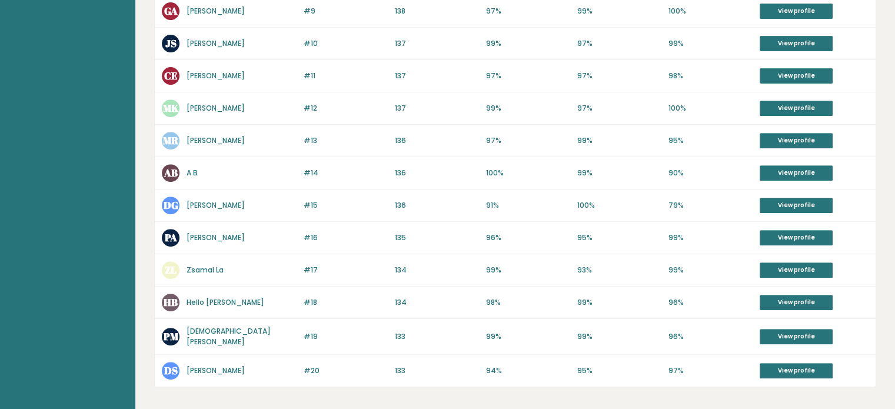
scroll to position [521, 0]
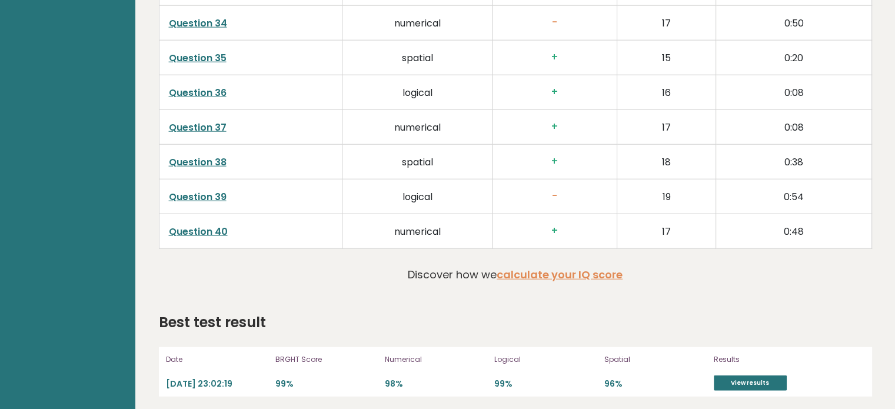
scroll to position [2901, 0]
click at [739, 378] on link "View results" at bounding box center [750, 382] width 73 height 15
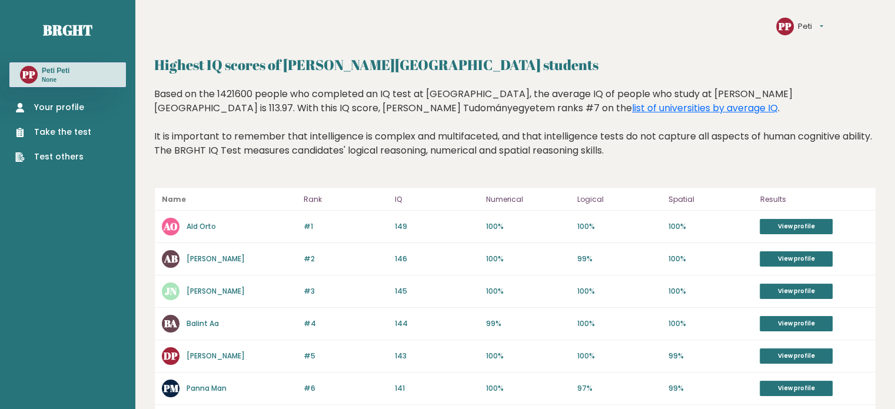
click at [52, 109] on link "Your profile" at bounding box center [53, 107] width 76 height 12
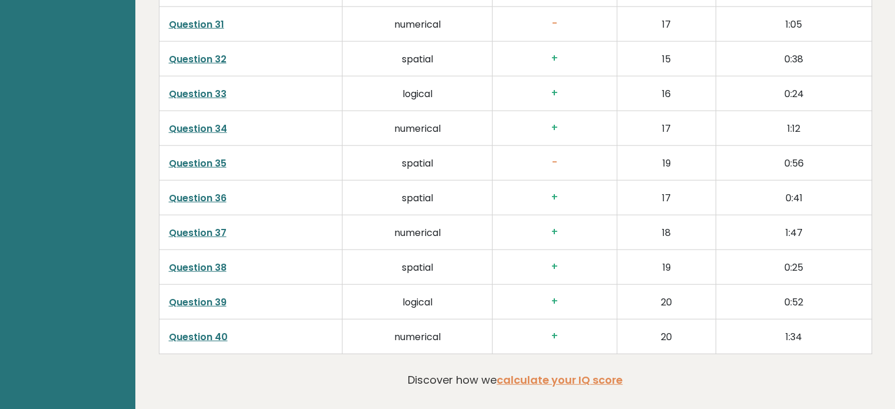
scroll to position [2965, 0]
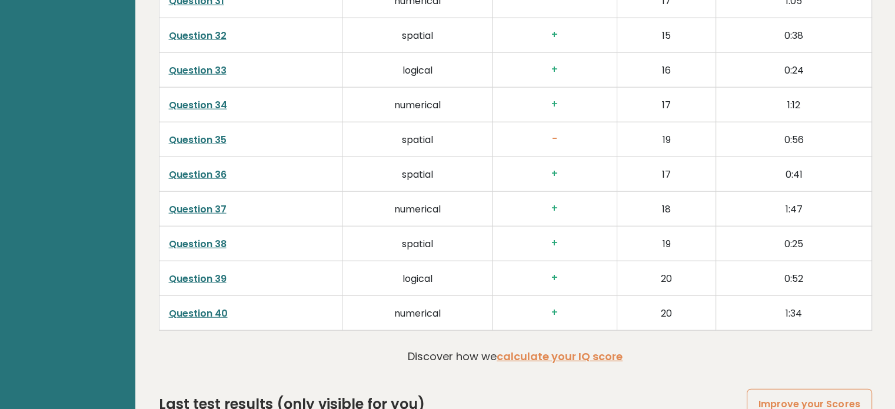
click at [186, 276] on link "Question 39" at bounding box center [198, 279] width 58 height 14
click at [188, 274] on link "Question 39" at bounding box center [198, 279] width 58 height 14
click at [189, 309] on link "Question 40" at bounding box center [198, 313] width 59 height 14
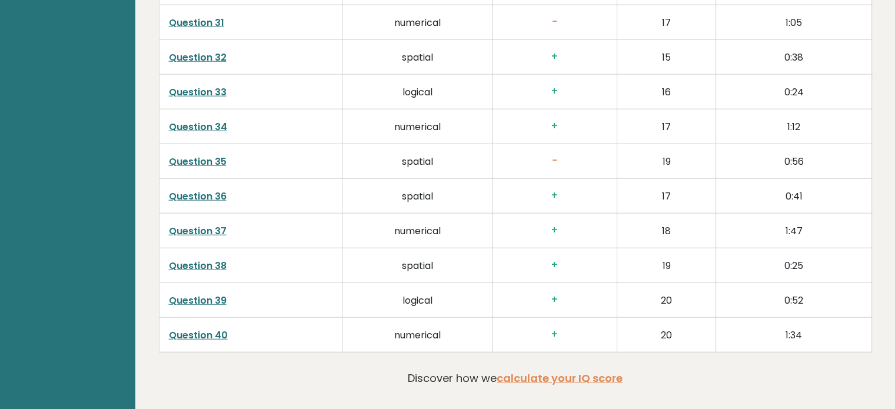
scroll to position [2941, 0]
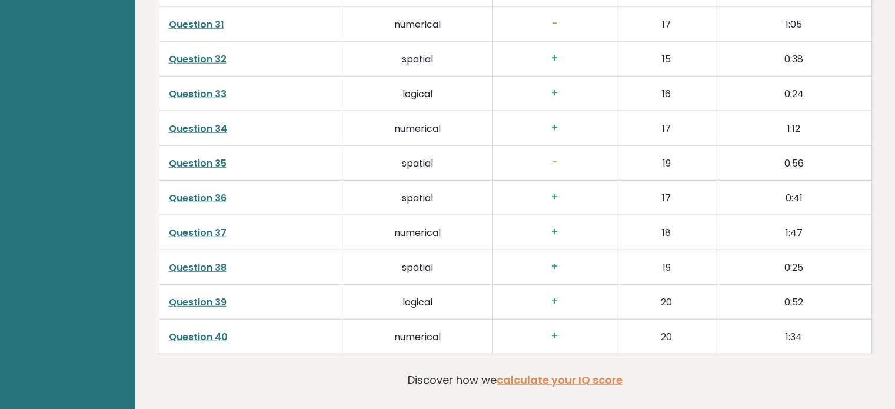
click at [178, 158] on link "Question 35" at bounding box center [198, 163] width 58 height 14
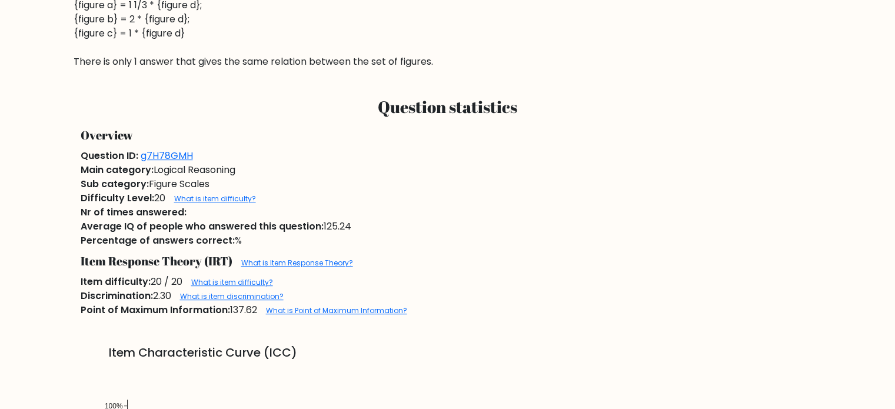
scroll to position [635, 0]
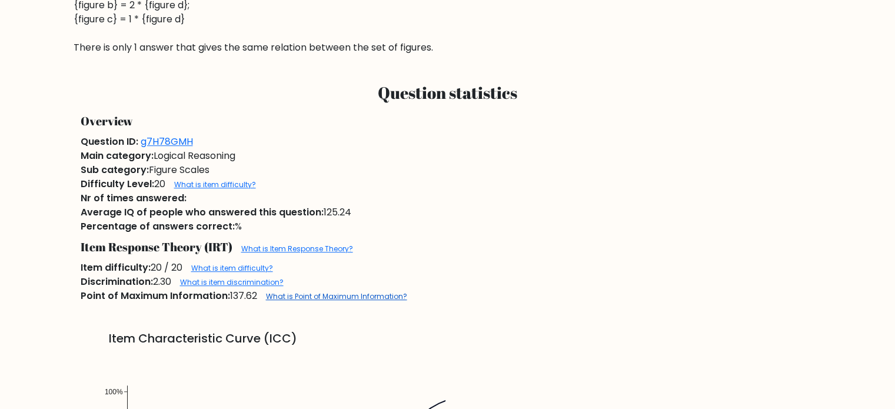
click at [286, 296] on link "What is Point of Maximum Information?" at bounding box center [336, 296] width 141 height 10
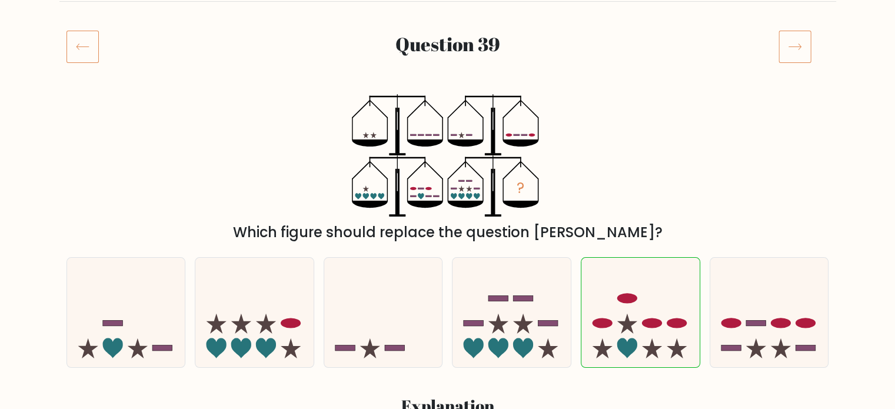
scroll to position [47, 0]
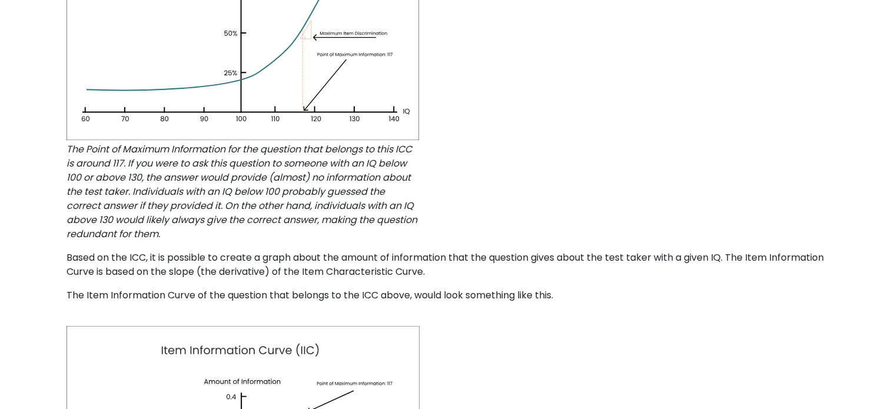
scroll to position [447, 0]
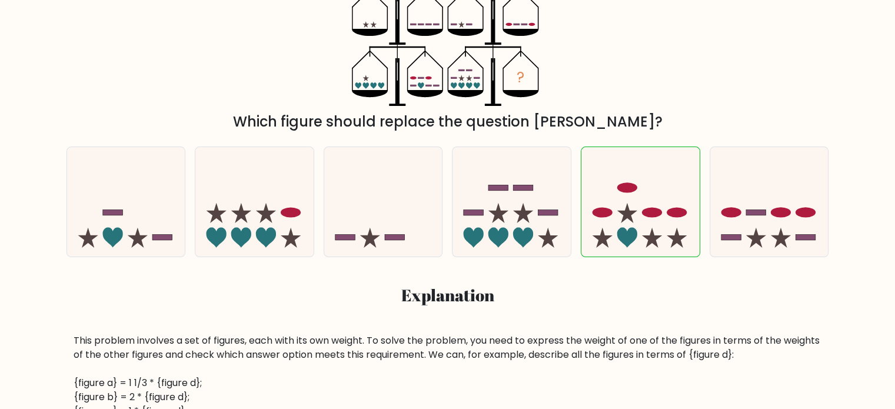
scroll to position [259, 0]
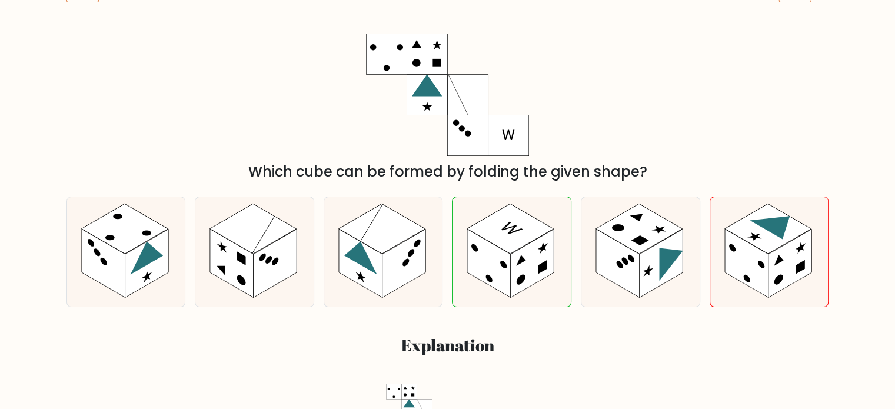
scroll to position [141, 0]
